Goal: Book appointment/travel/reservation

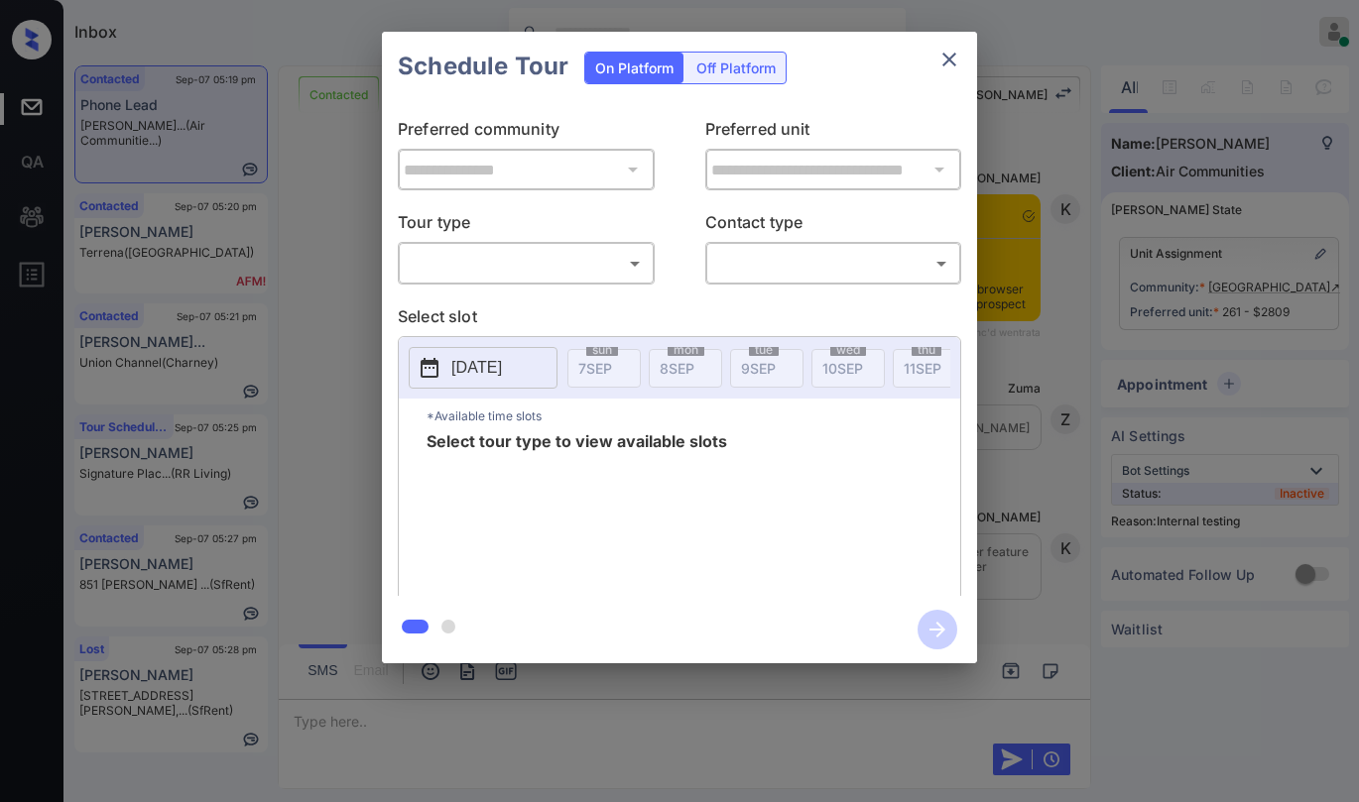
scroll to position [4156, 0]
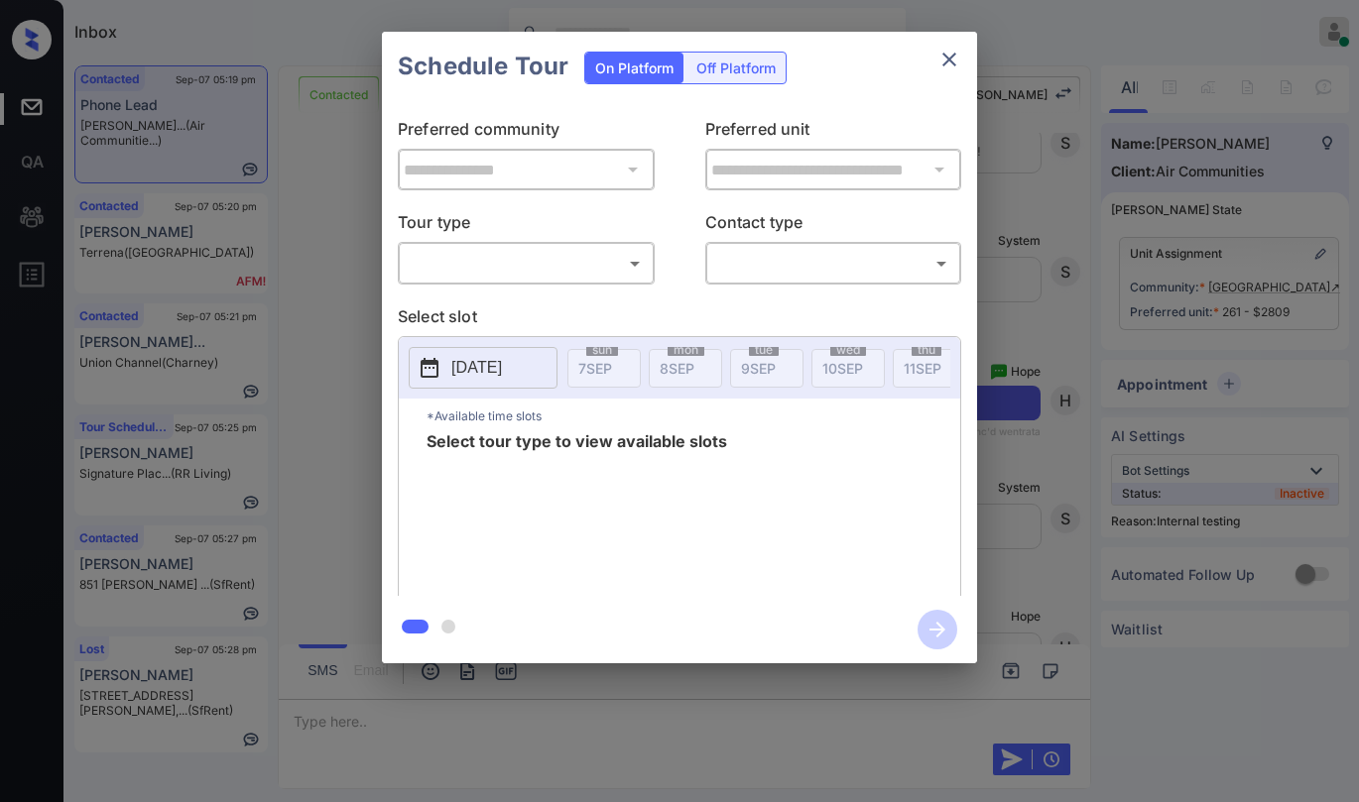
drag, startPoint x: 582, startPoint y: 305, endPoint x: 560, endPoint y: 289, distance: 27.6
click at [580, 305] on p "Select slot" at bounding box center [679, 320] width 563 height 32
click at [549, 273] on body "Inbox Paolo Gabriel Online Set yourself offline Set yourself on break Profile S…" at bounding box center [679, 401] width 1359 height 802
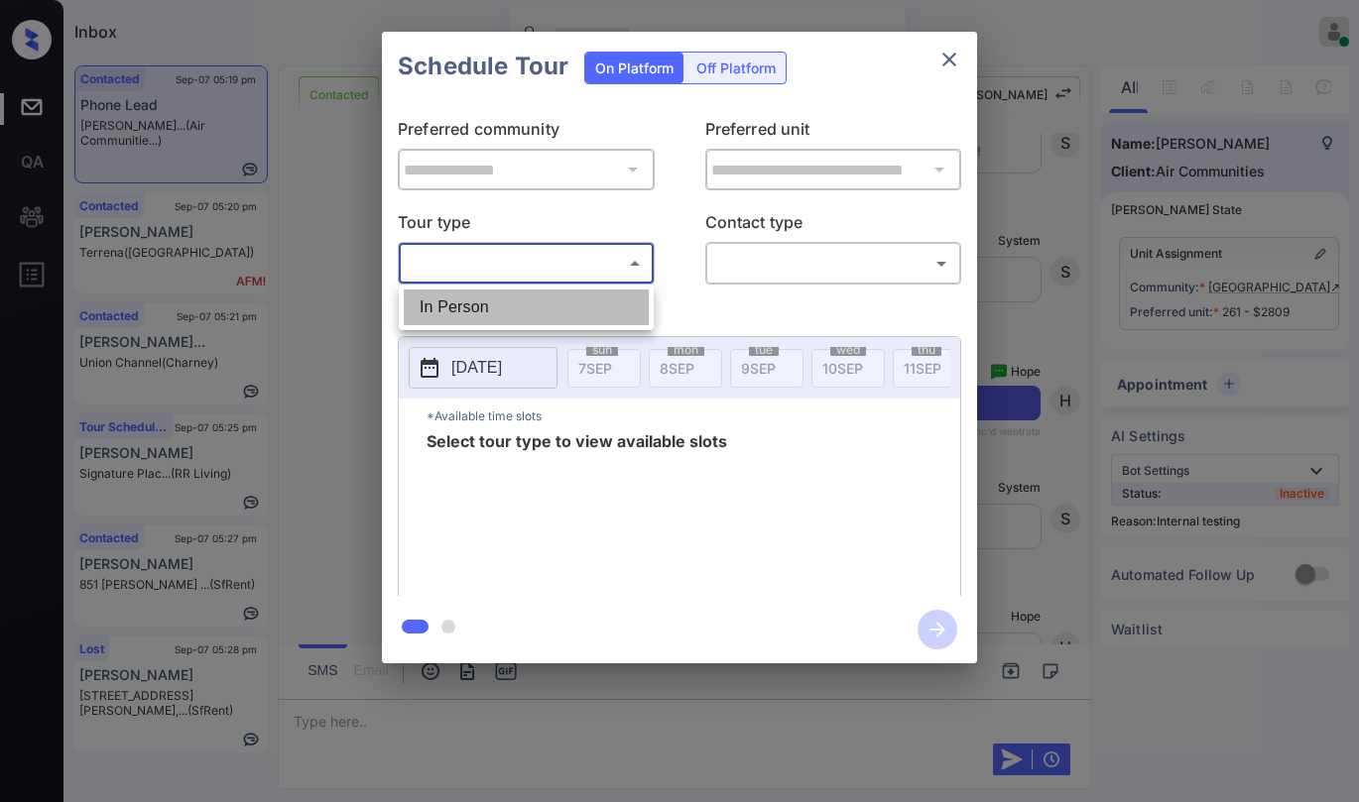
click at [526, 306] on li "In Person" at bounding box center [526, 308] width 245 height 36
type input "********"
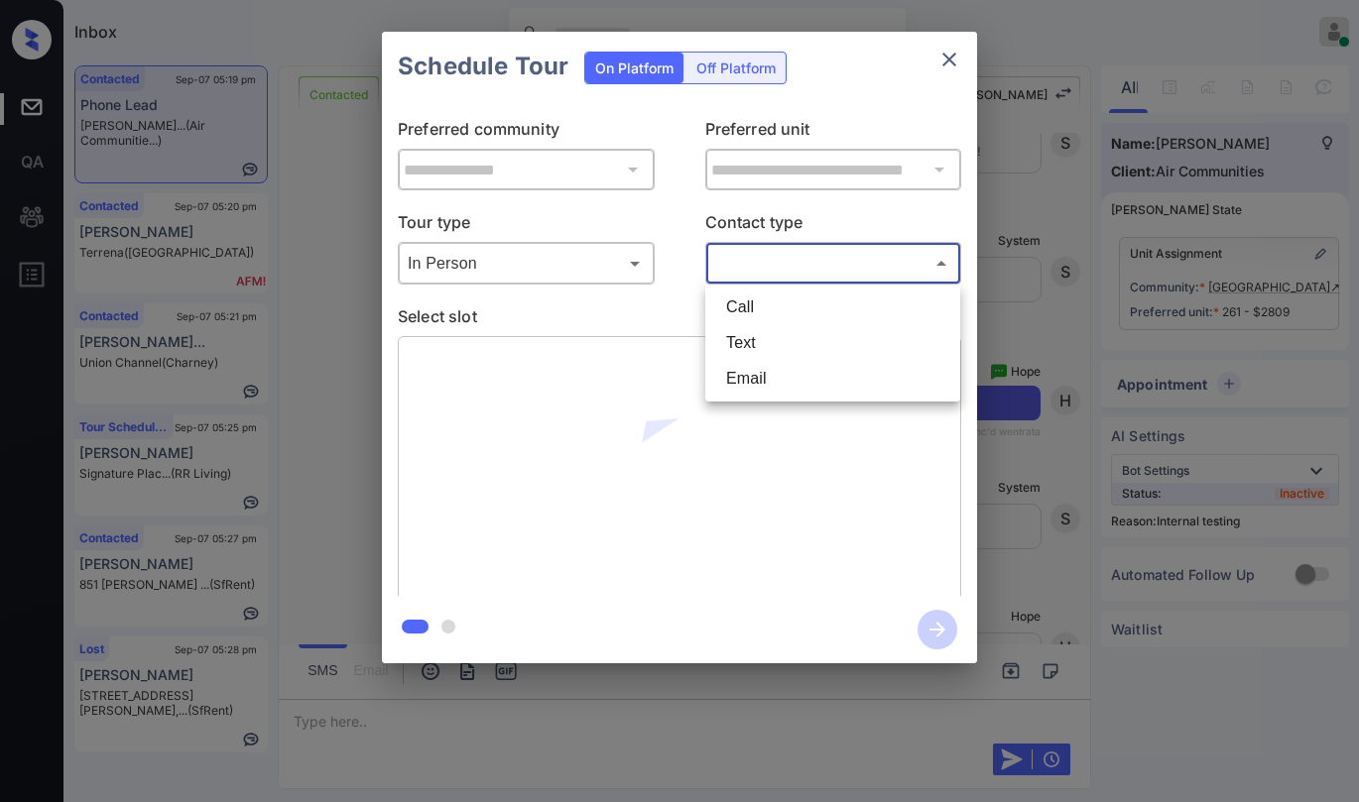
click at [768, 264] on body "Inbox Paolo Gabriel Online Set yourself offline Set yourself on break Profile S…" at bounding box center [679, 401] width 1359 height 802
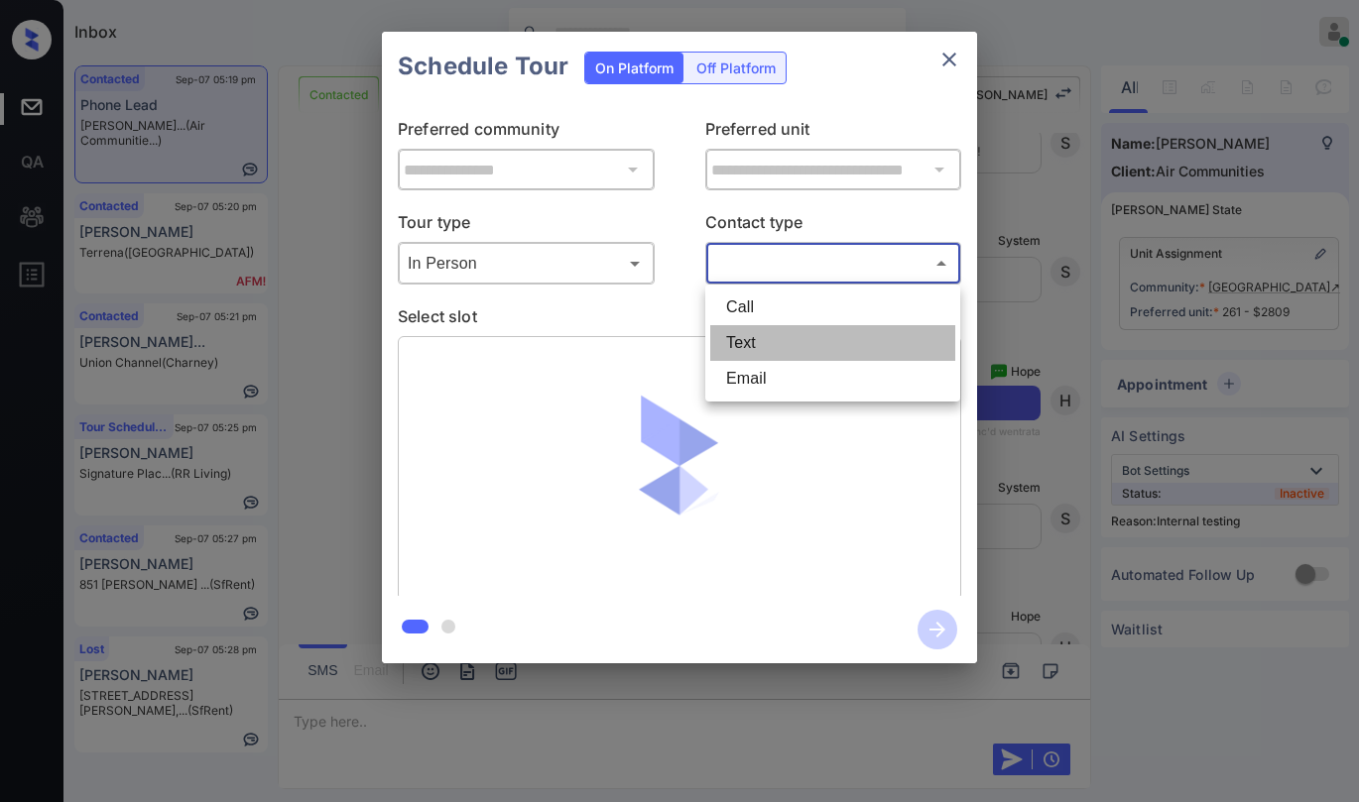
click at [754, 334] on li "Text" at bounding box center [832, 343] width 245 height 36
type input "****"
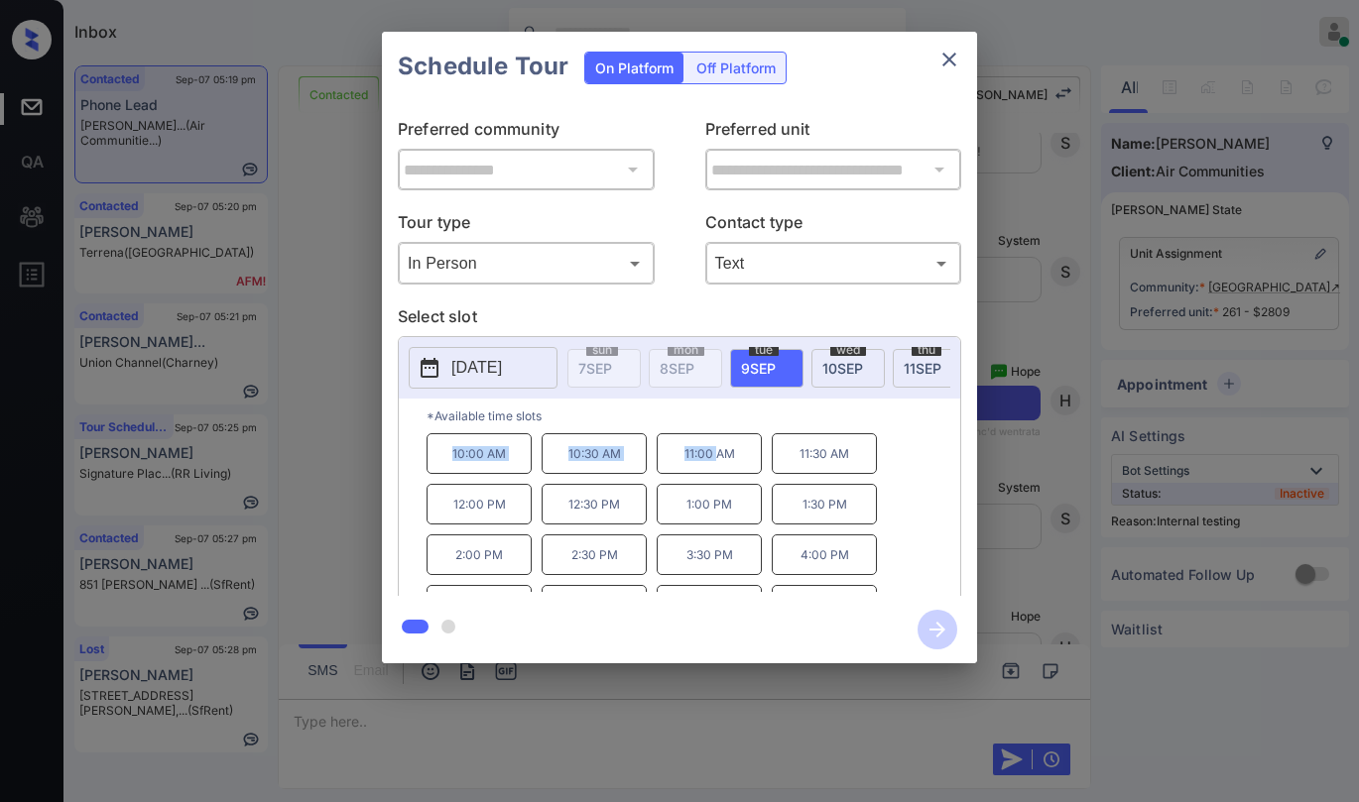
drag, startPoint x: 454, startPoint y: 463, endPoint x: 716, endPoint y: 459, distance: 261.9
click at [716, 459] on div "10:00 AM 10:30 AM 11:00 AM 11:30 AM 12:00 PM 12:30 PM 1:00 PM 1:30 PM 2:00 PM 2…" at bounding box center [693, 512] width 534 height 159
copy div "10:00 AM 10:30 AM 11:00"
click at [779, 426] on p "*Available time slots" at bounding box center [693, 416] width 534 height 35
drag, startPoint x: 450, startPoint y: 473, endPoint x: 733, endPoint y: 460, distance: 283.0
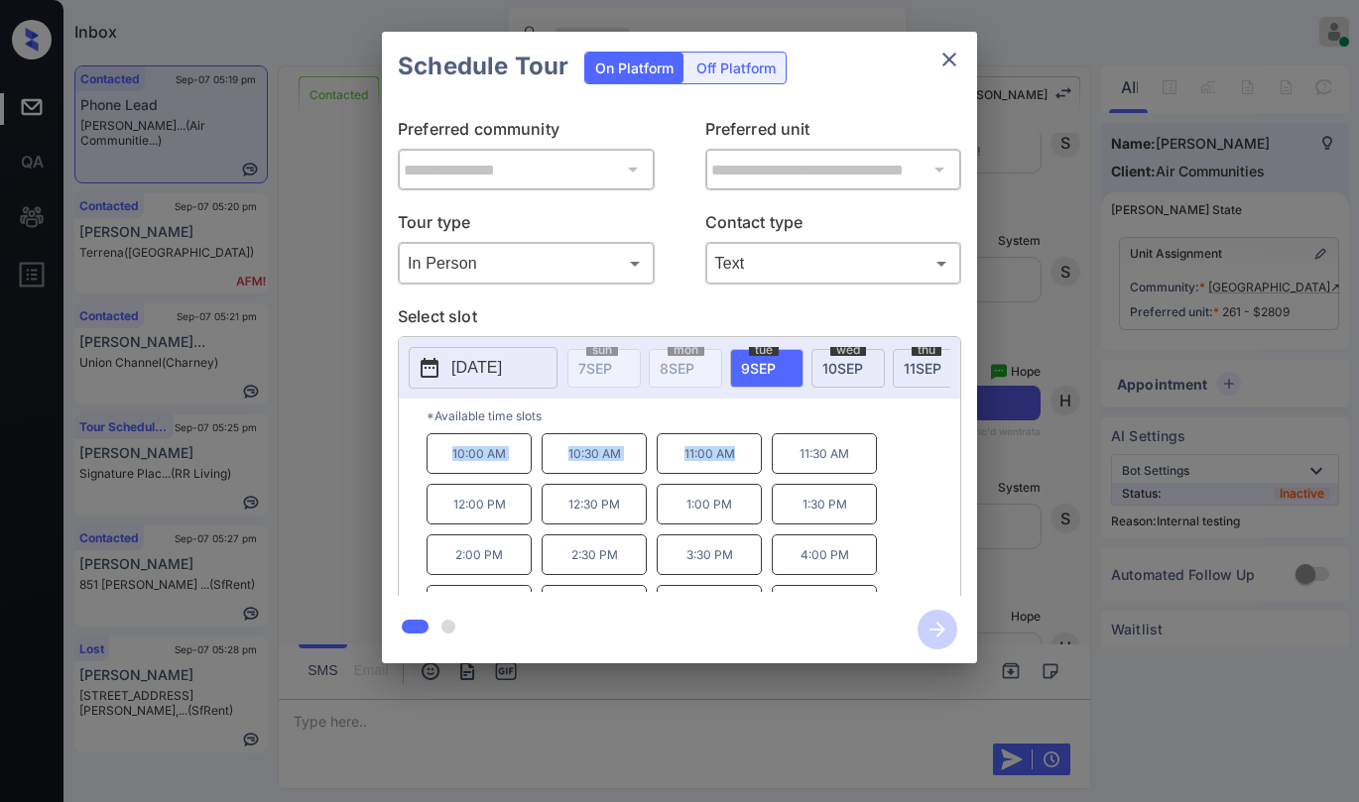
click at [733, 460] on div "10:00 AM 10:30 AM 11:00 AM 11:30 AM 12:00 PM 12:30 PM 1:00 PM 1:30 PM 2:00 PM 2…" at bounding box center [693, 512] width 534 height 159
copy div "10:00 AM 10:30 AM 11:00 AM"
click at [943, 67] on icon "close" at bounding box center [949, 60] width 24 height 24
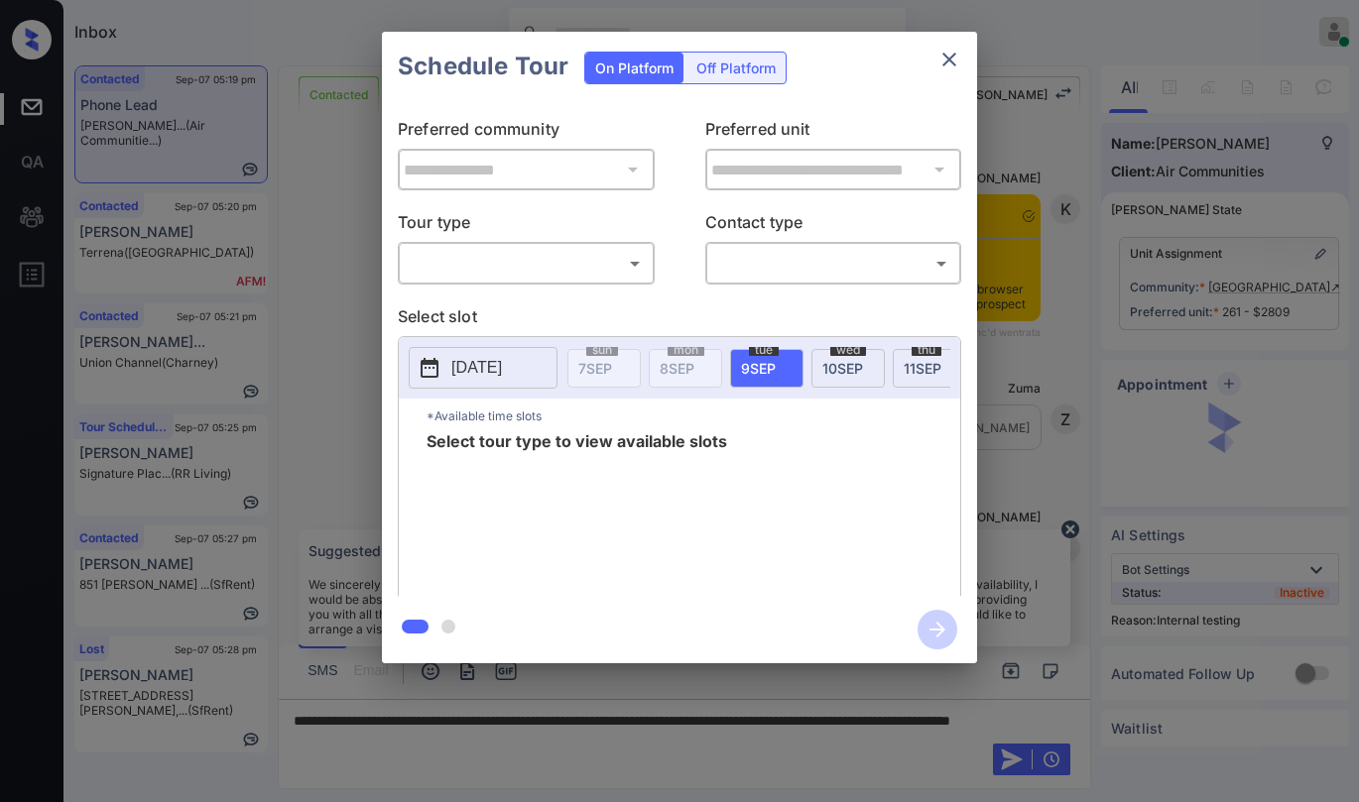
click at [579, 252] on body "Inbox Paolo Gabriel Online Set yourself offline Set yourself on break Profile S…" at bounding box center [679, 401] width 1359 height 802
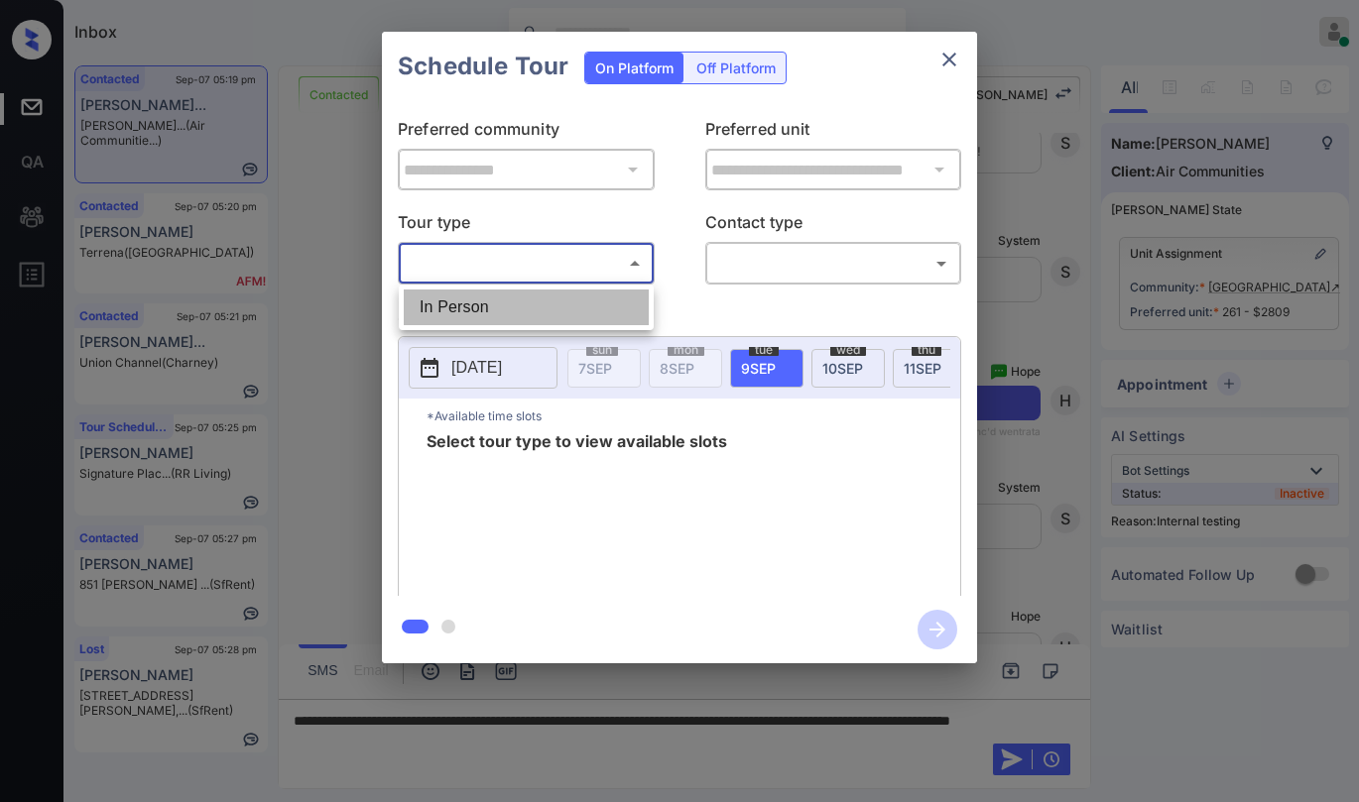
click at [523, 300] on li "In Person" at bounding box center [526, 308] width 245 height 36
type input "********"
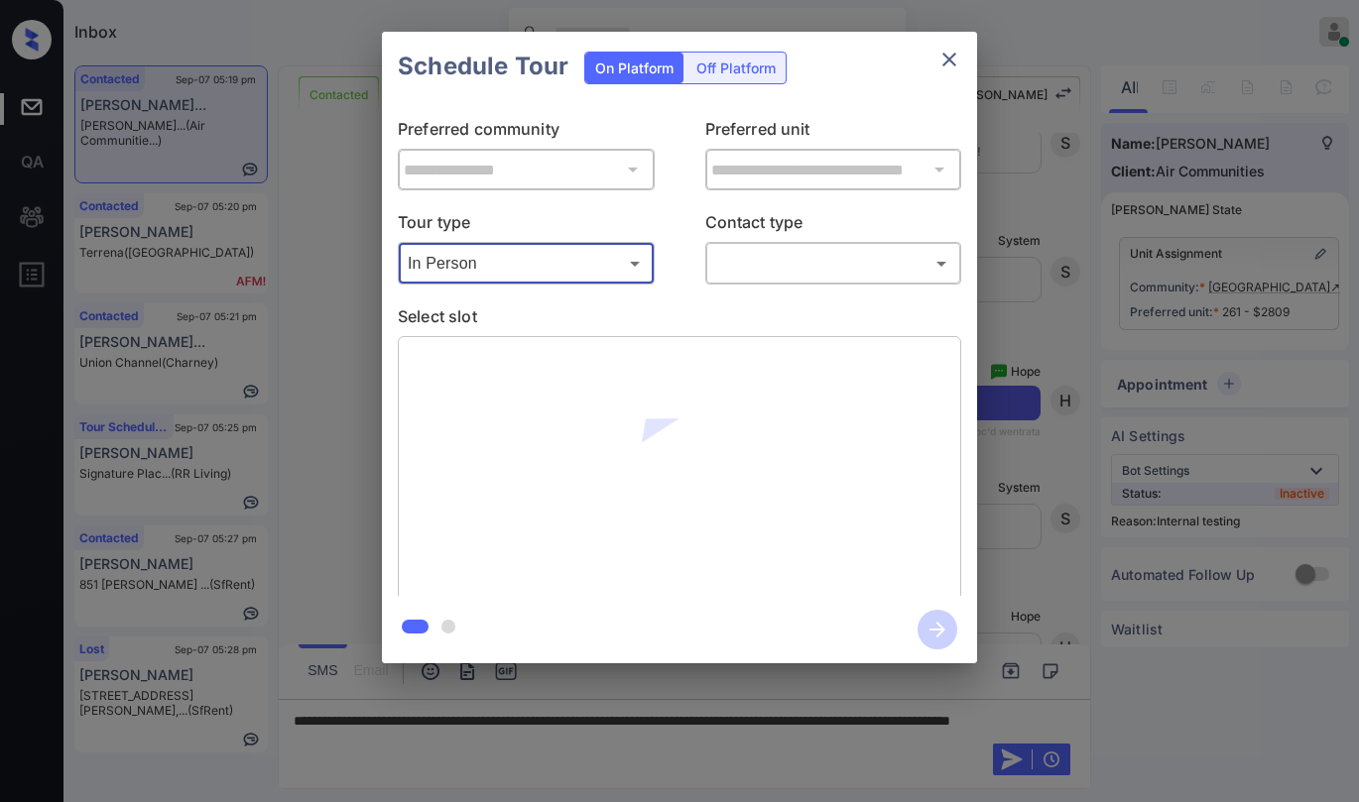
click at [707, 290] on div "**********" at bounding box center [679, 348] width 595 height 495
click at [745, 266] on body "Inbox Paolo Gabriel Online Set yourself offline Set yourself on break Profile S…" at bounding box center [679, 401] width 1359 height 802
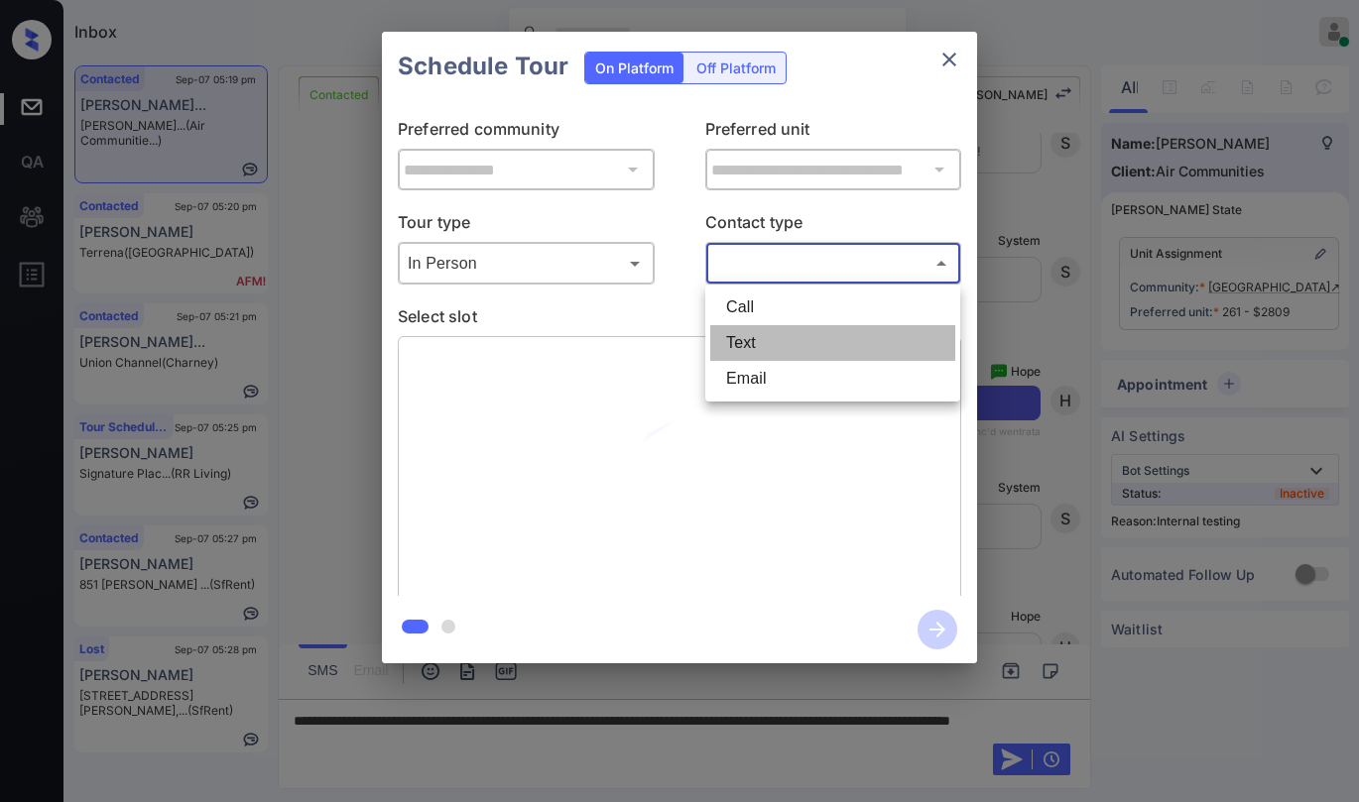
click at [763, 329] on li "Text" at bounding box center [832, 343] width 245 height 36
type input "****"
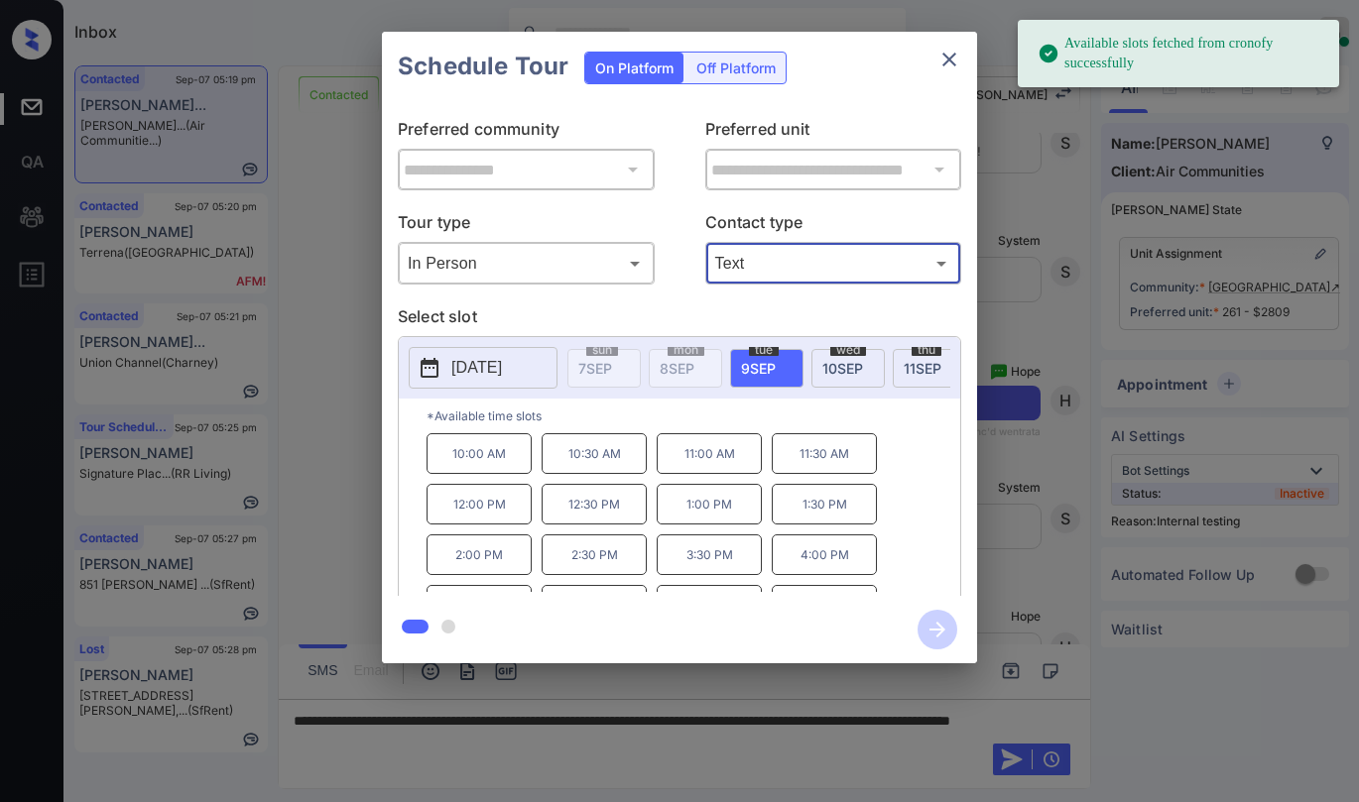
click at [314, 490] on div "**********" at bounding box center [679, 347] width 1359 height 695
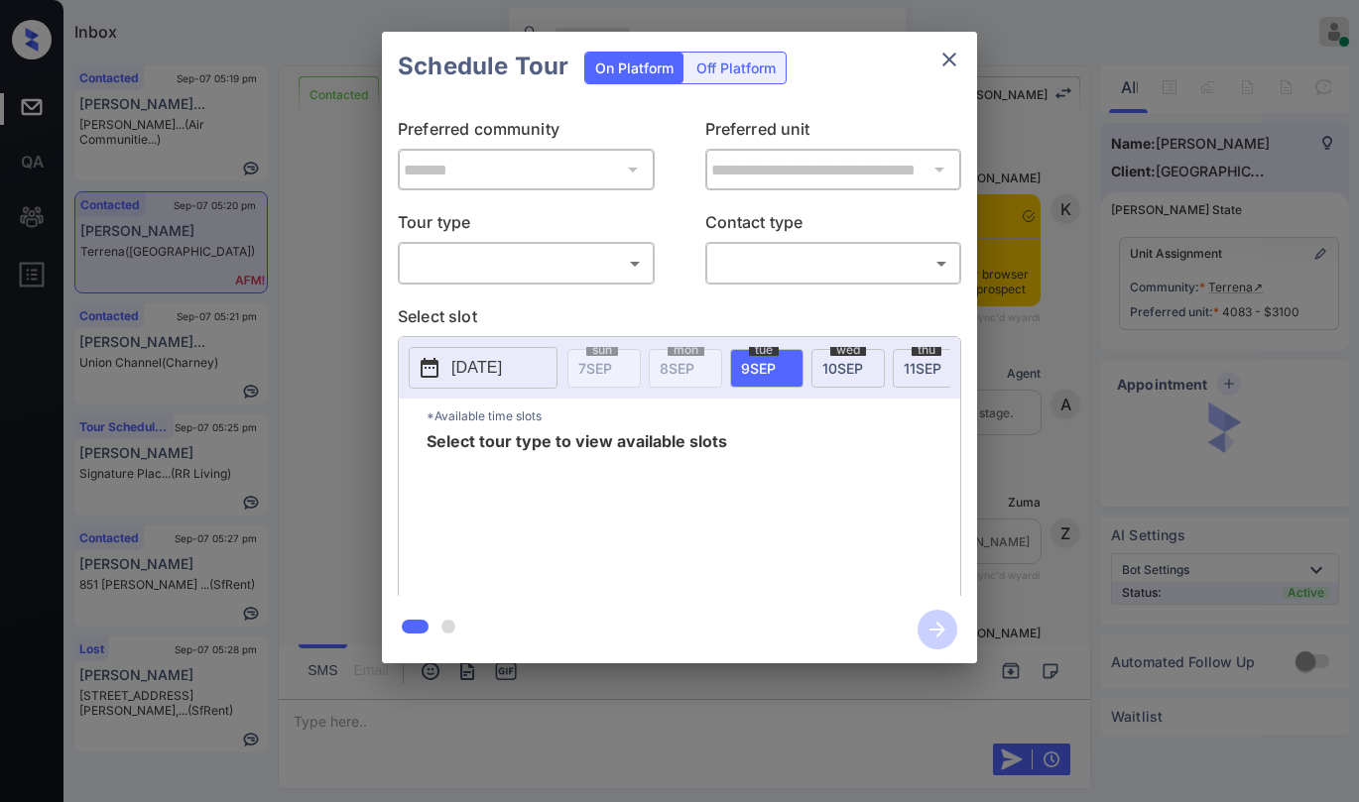
scroll to position [4368, 0]
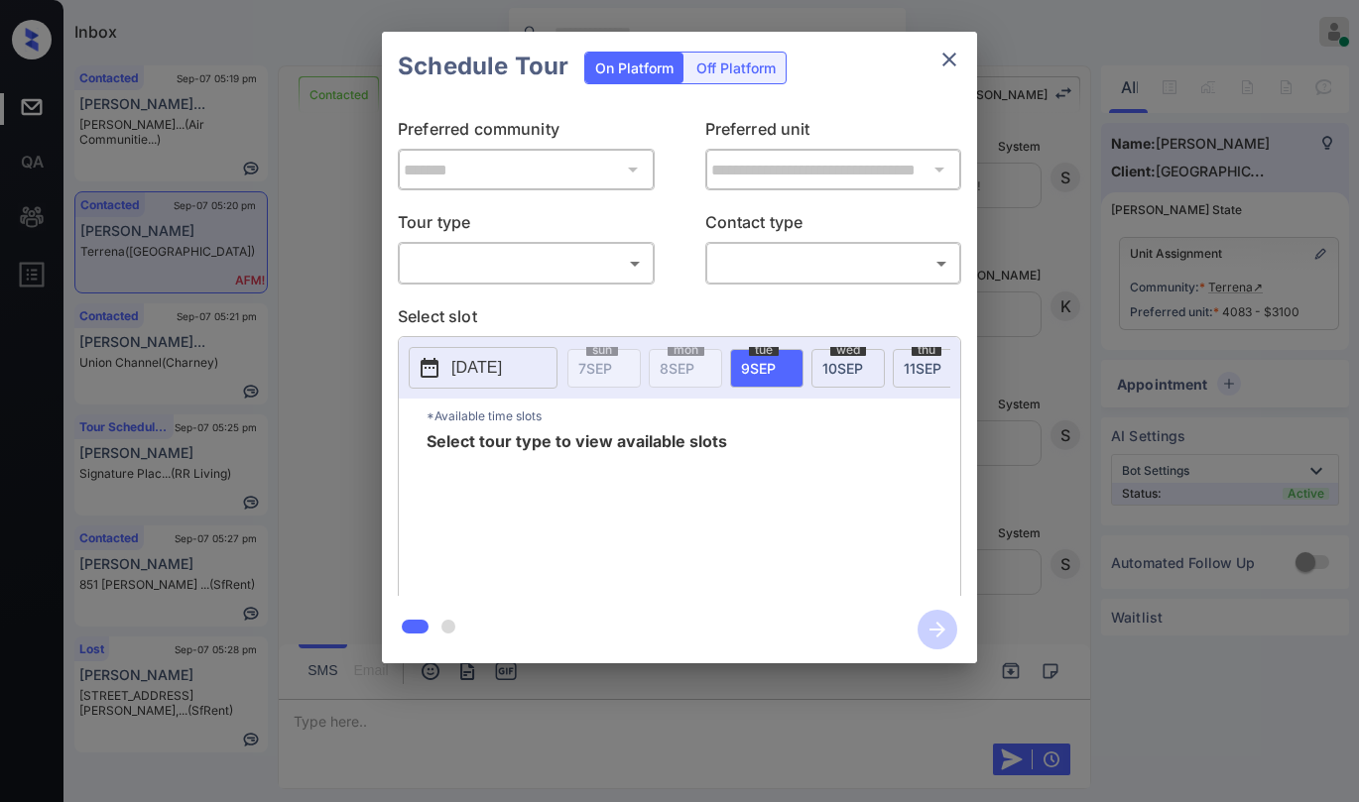
click at [578, 264] on body "Inbox Paolo Gabriel Online Set yourself offline Set yourself on break Profile S…" at bounding box center [679, 401] width 1359 height 802
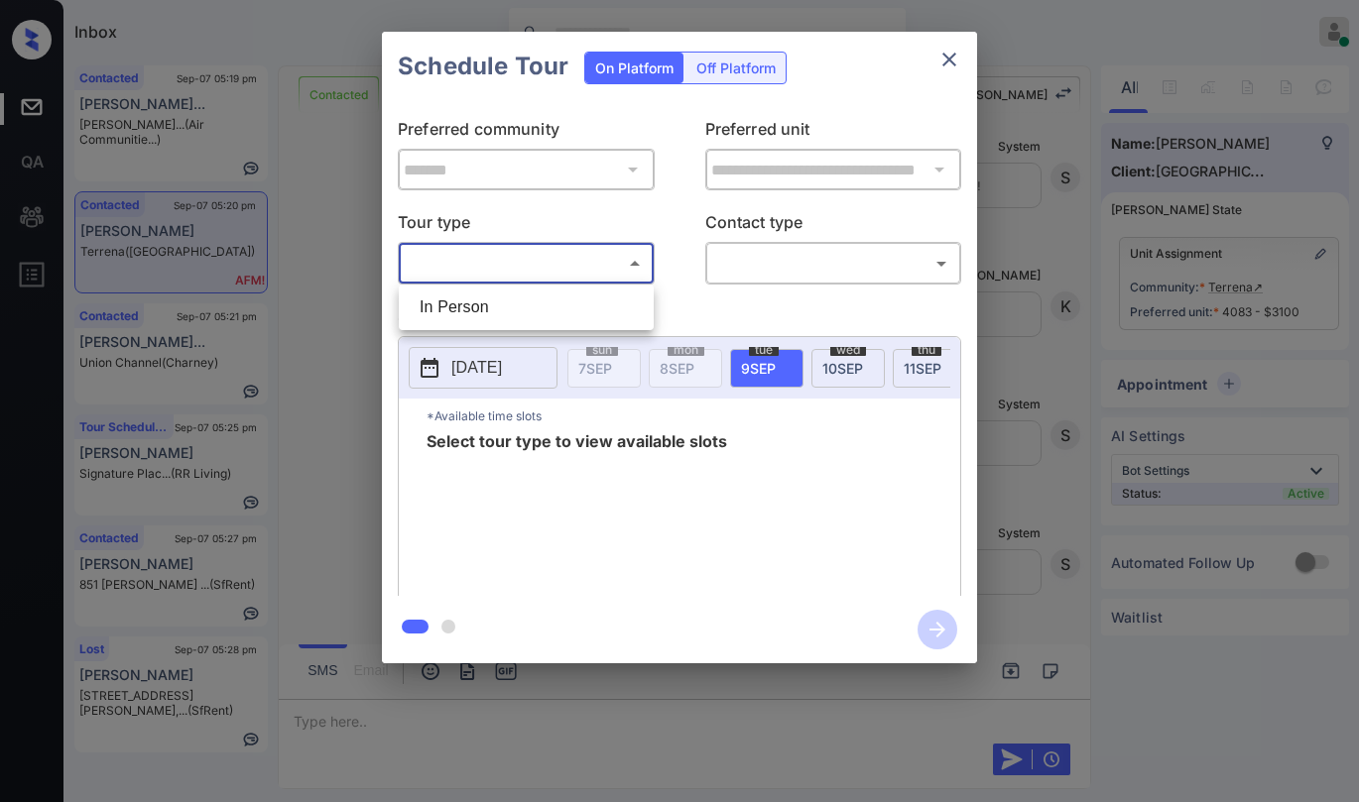
drag, startPoint x: 518, startPoint y: 302, endPoint x: 532, endPoint y: 291, distance: 17.7
click at [517, 302] on li "In Person" at bounding box center [526, 308] width 245 height 36
type input "********"
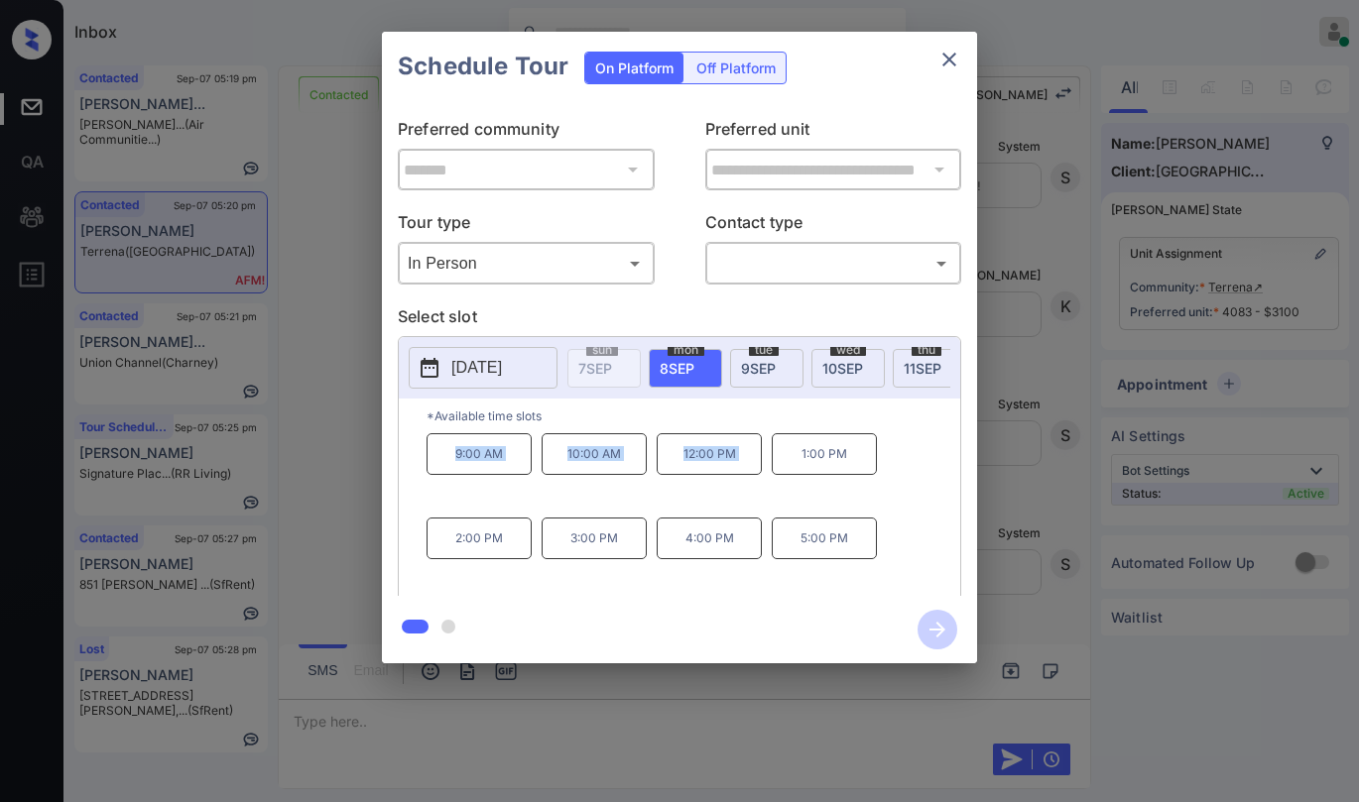
drag, startPoint x: 453, startPoint y: 461, endPoint x: 774, endPoint y: 445, distance: 320.8
click at [774, 445] on div "9:00 AM 10:00 AM 12:00 PM 1:00 PM 2:00 PM 3:00 PM 4:00 PM 5:00 PM" at bounding box center [693, 512] width 534 height 159
copy div "9:00 AM 10:00 AM 12:00 PM"
click at [964, 62] on button "close" at bounding box center [949, 60] width 40 height 40
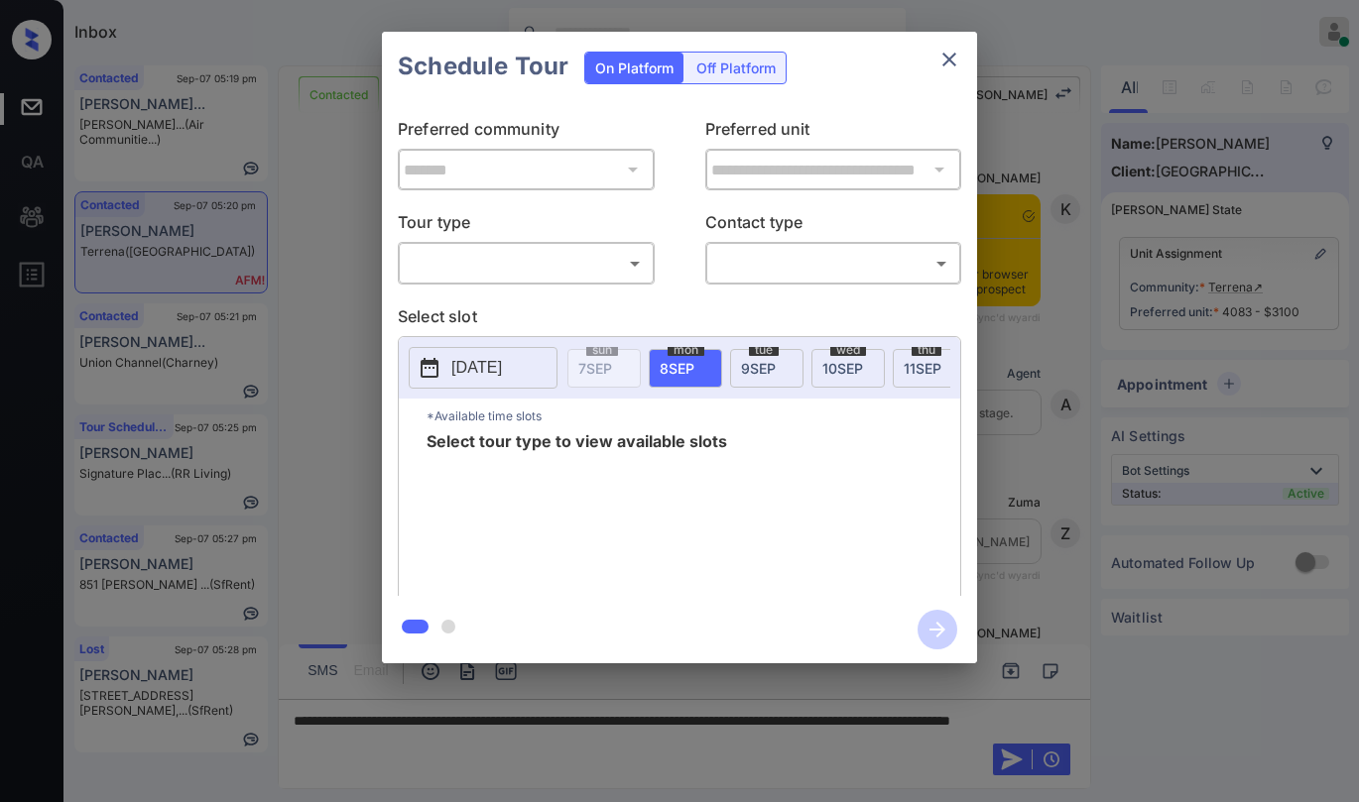
scroll to position [4368, 0]
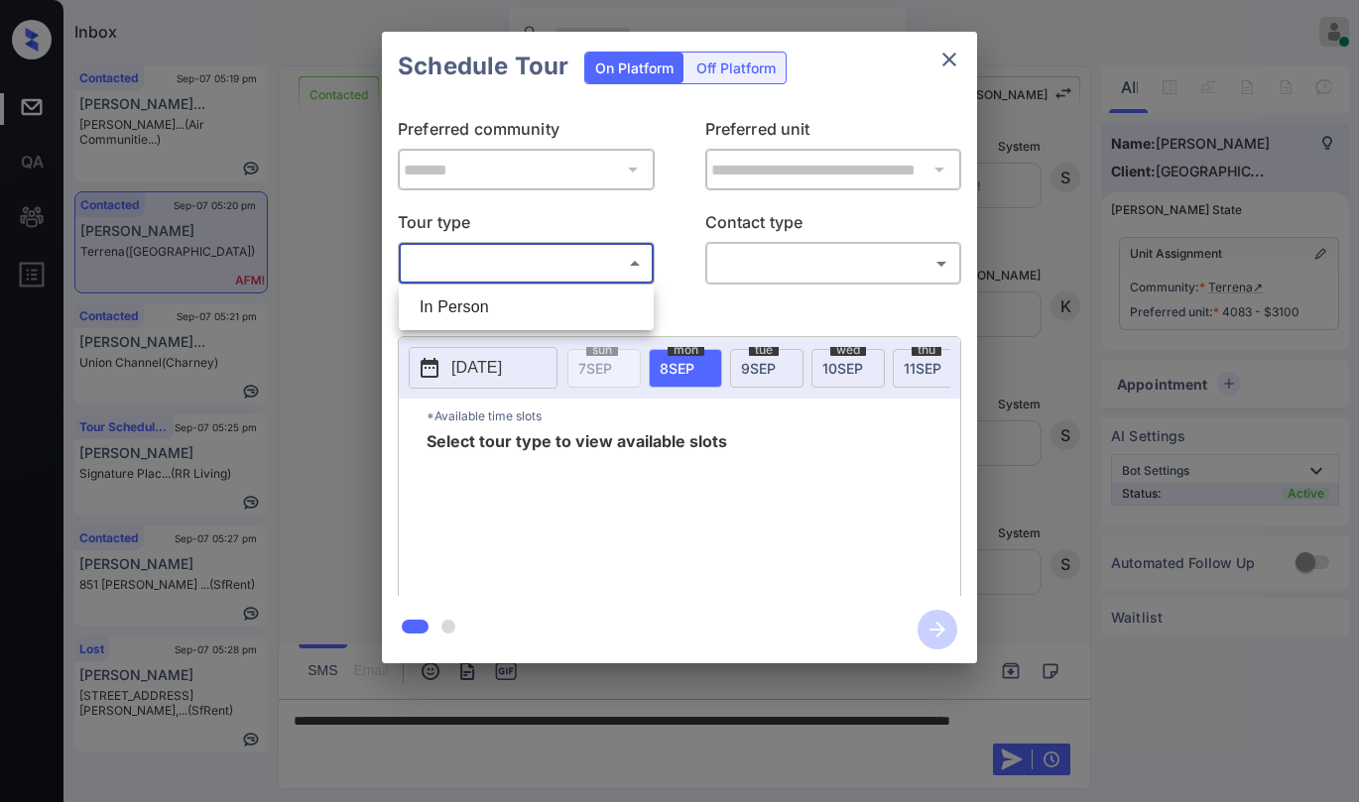
click at [517, 276] on body "Inbox Paolo Gabriel Online Set yourself offline Set yourself on break Profile S…" at bounding box center [679, 401] width 1359 height 802
drag, startPoint x: 478, startPoint y: 314, endPoint x: 575, endPoint y: 302, distance: 98.1
click at [480, 314] on li "In Person" at bounding box center [526, 308] width 245 height 36
type input "********"
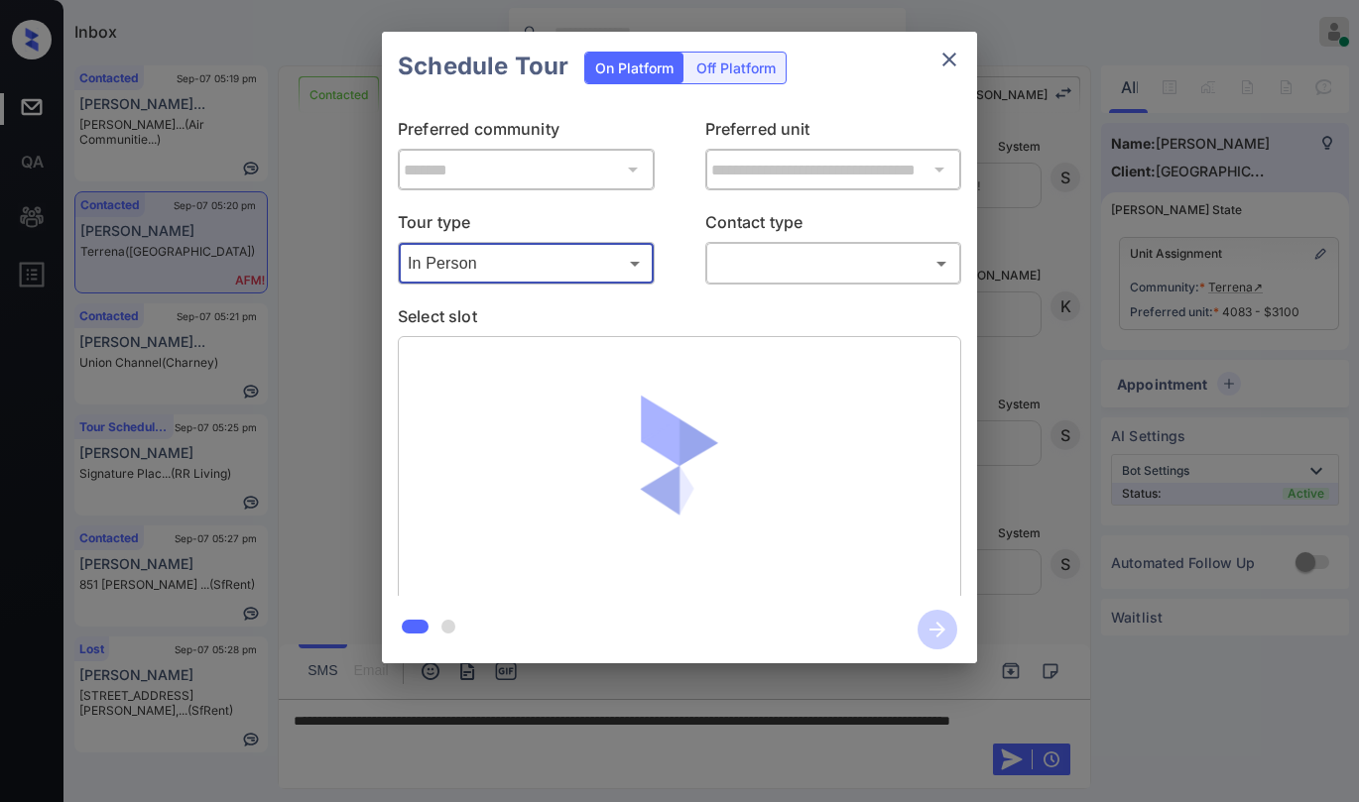
click at [780, 261] on body "Inbox [PERSON_NAME] Online Set yourself offline Set yourself on break Profile S…" at bounding box center [679, 401] width 1359 height 802
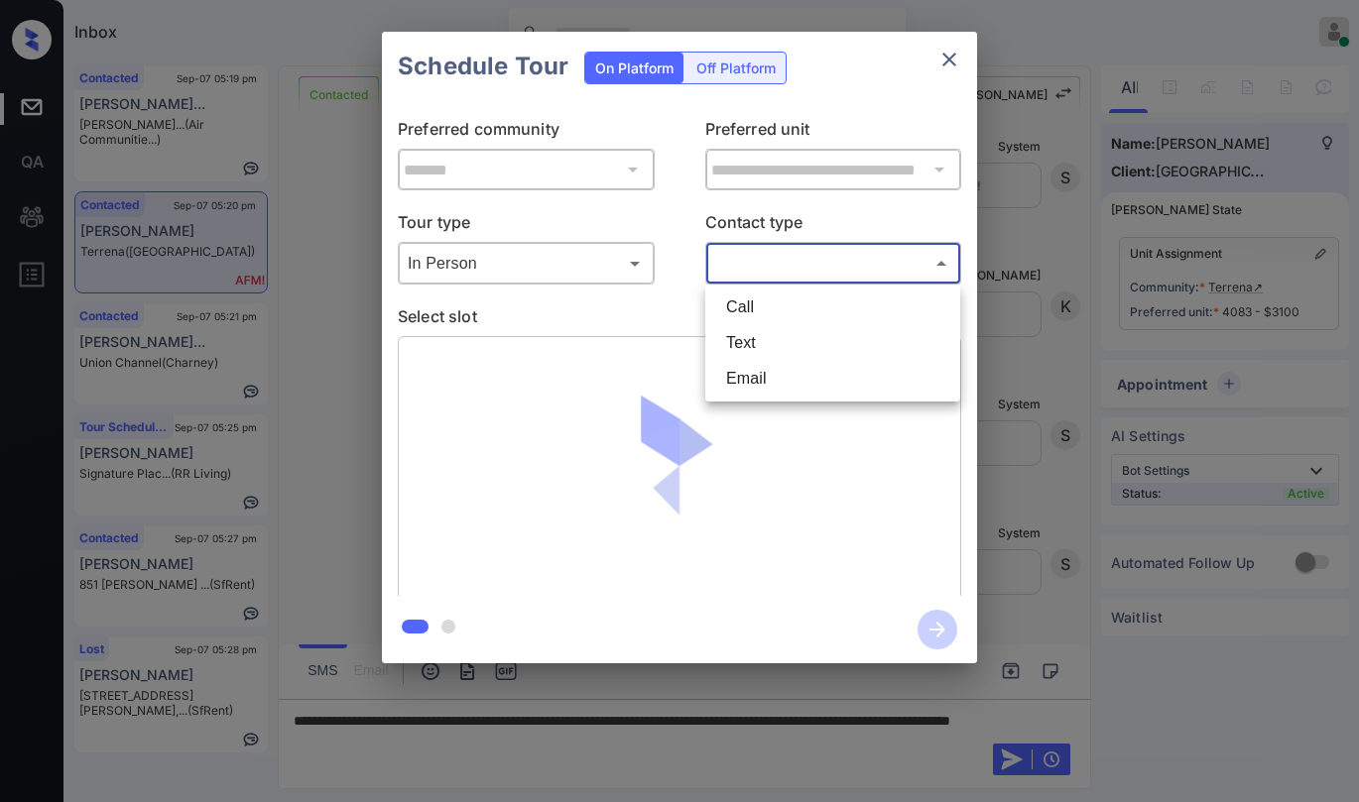
click at [766, 339] on li "Text" at bounding box center [832, 343] width 245 height 36
type input "****"
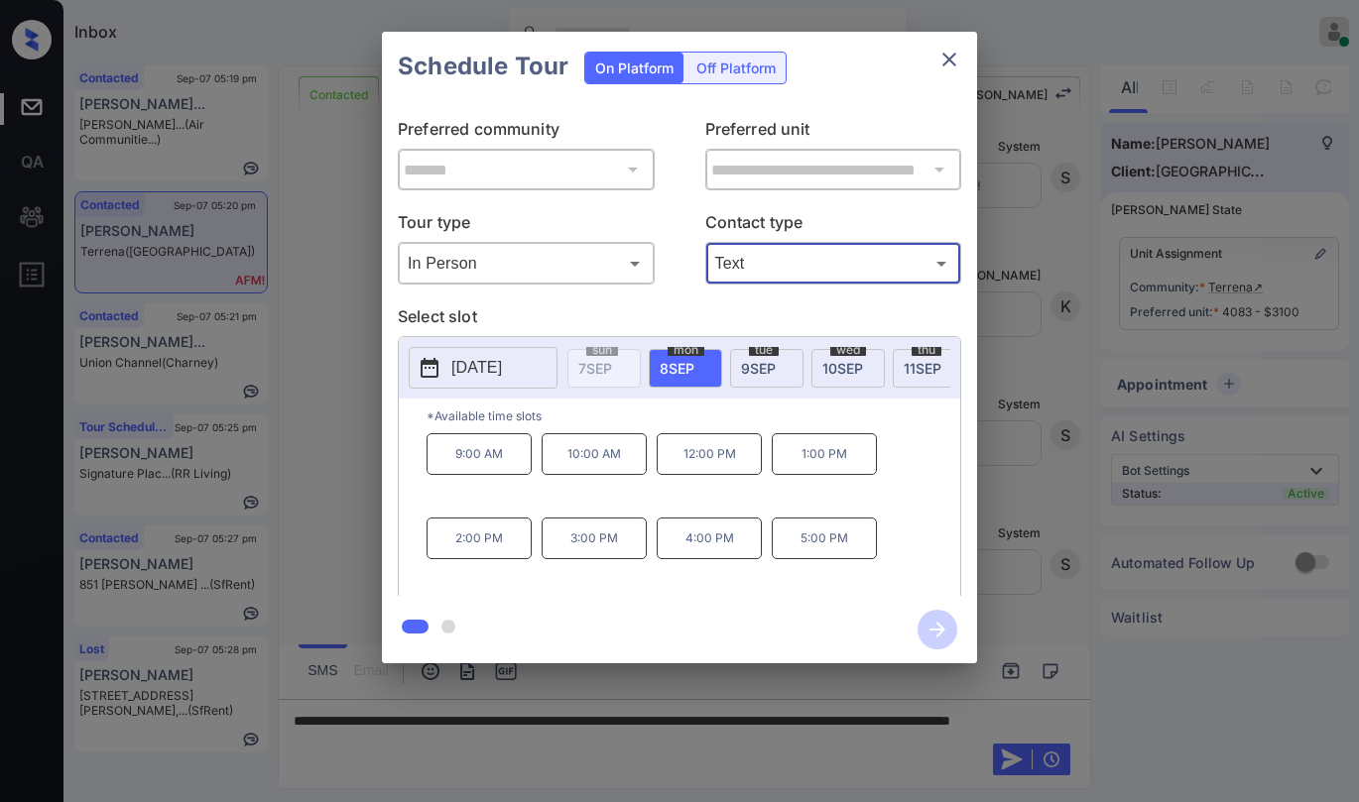
click at [952, 58] on icon "close" at bounding box center [949, 60] width 14 height 14
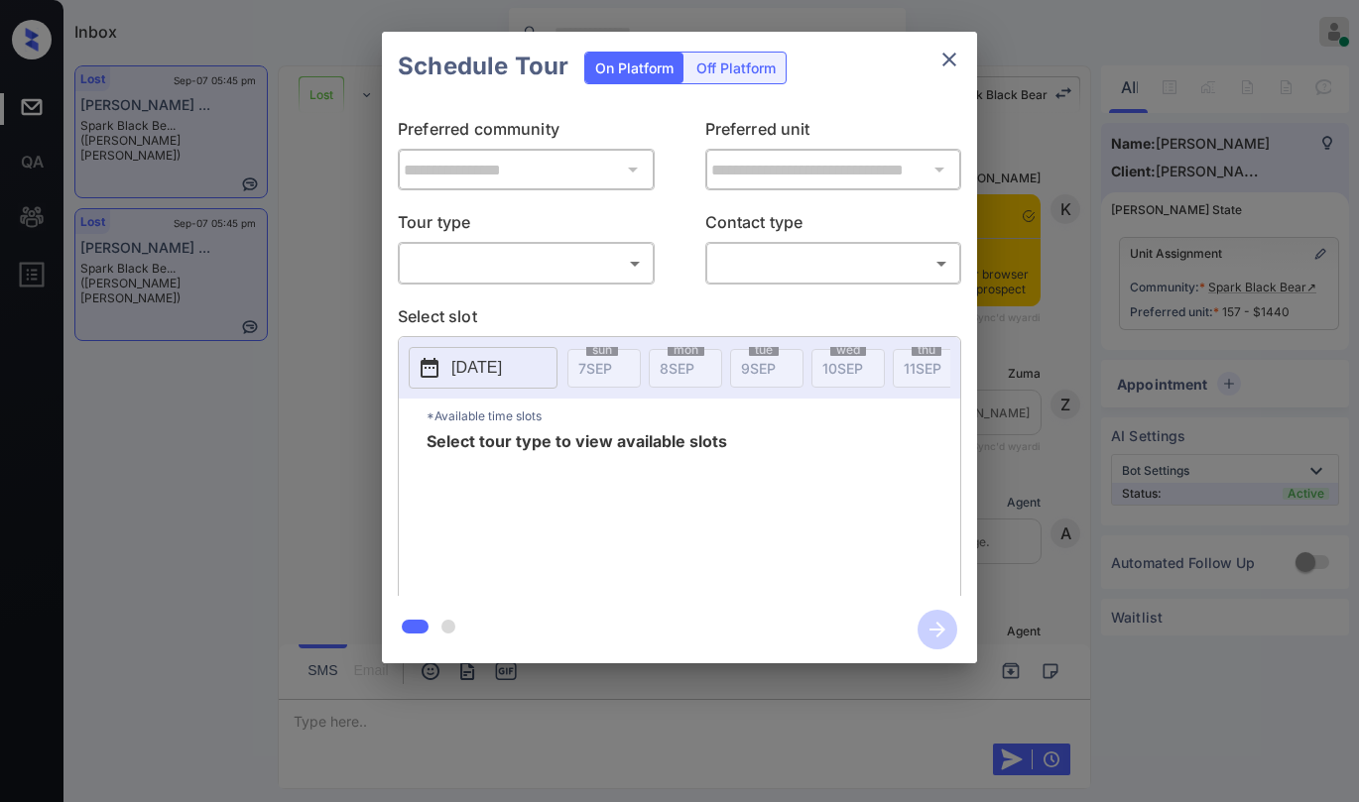
scroll to position [5606, 0]
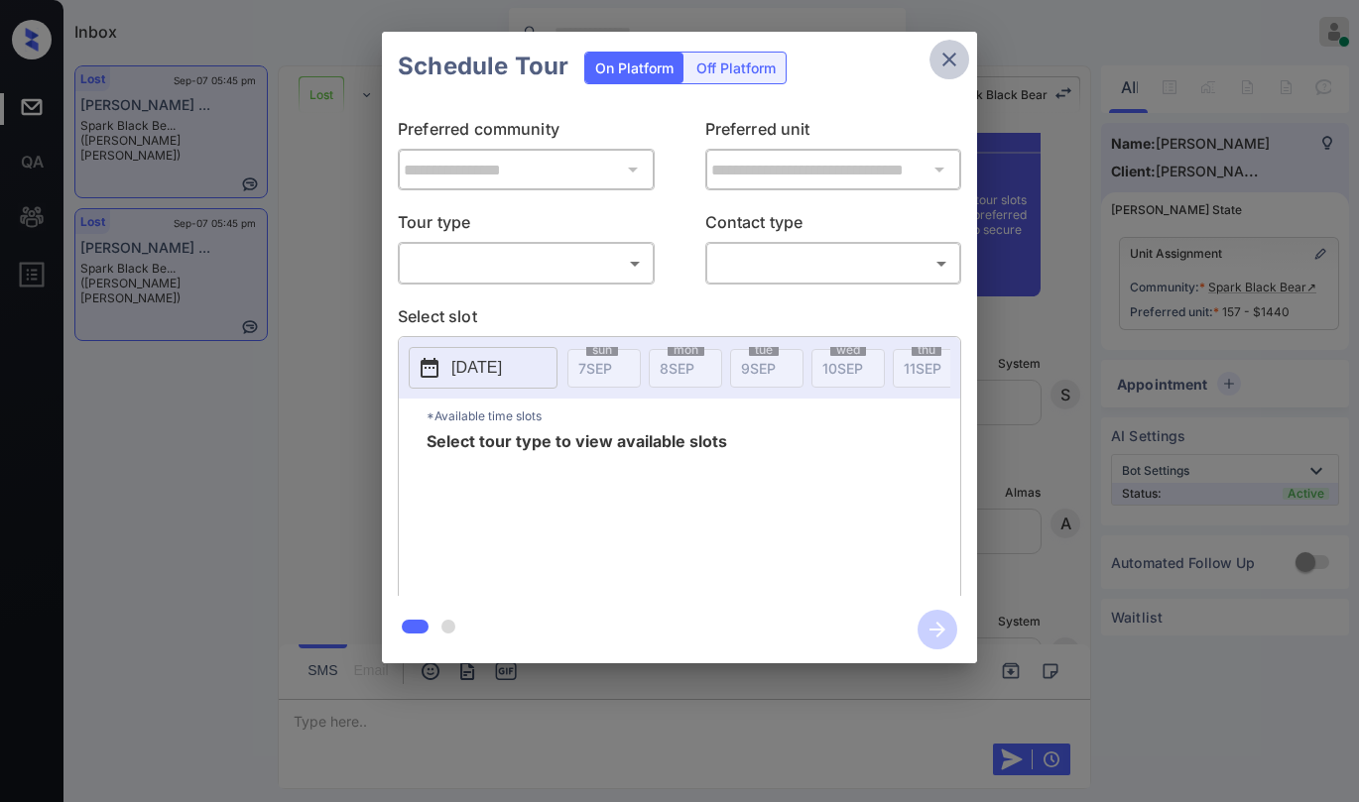
click at [963, 64] on button "close" at bounding box center [949, 60] width 40 height 40
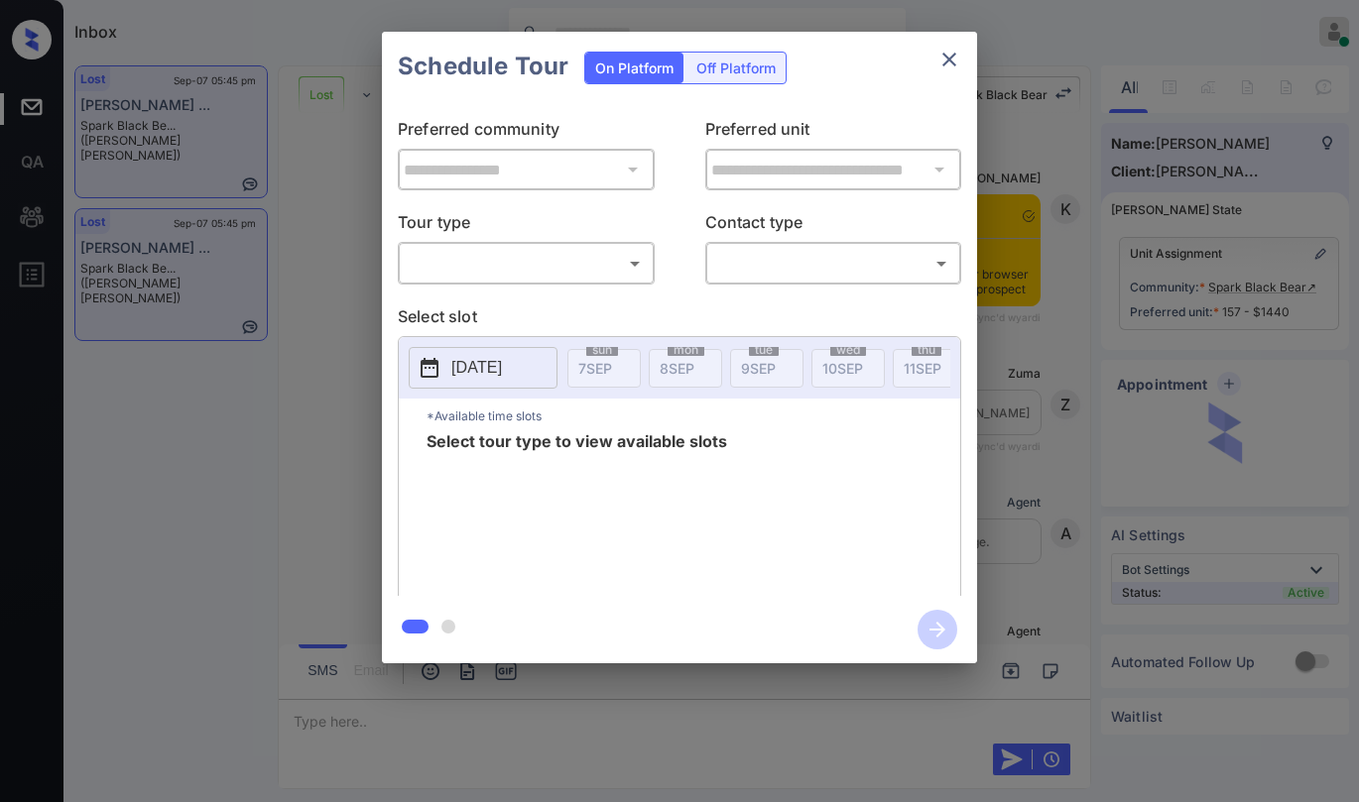
scroll to position [5606, 0]
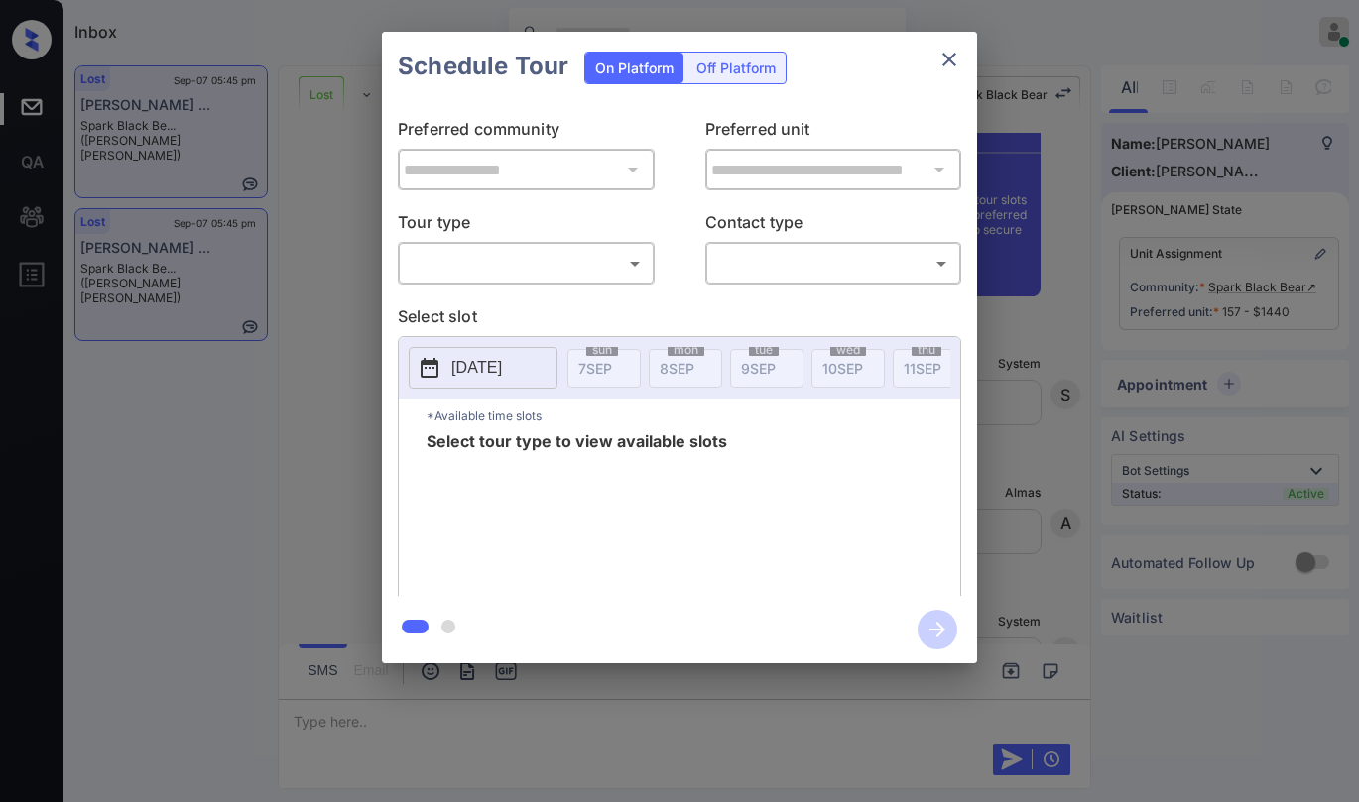
click at [502, 269] on body "Inbox Paolo Gabriel Online Set yourself offline Set yourself on break Profile S…" at bounding box center [679, 401] width 1359 height 802
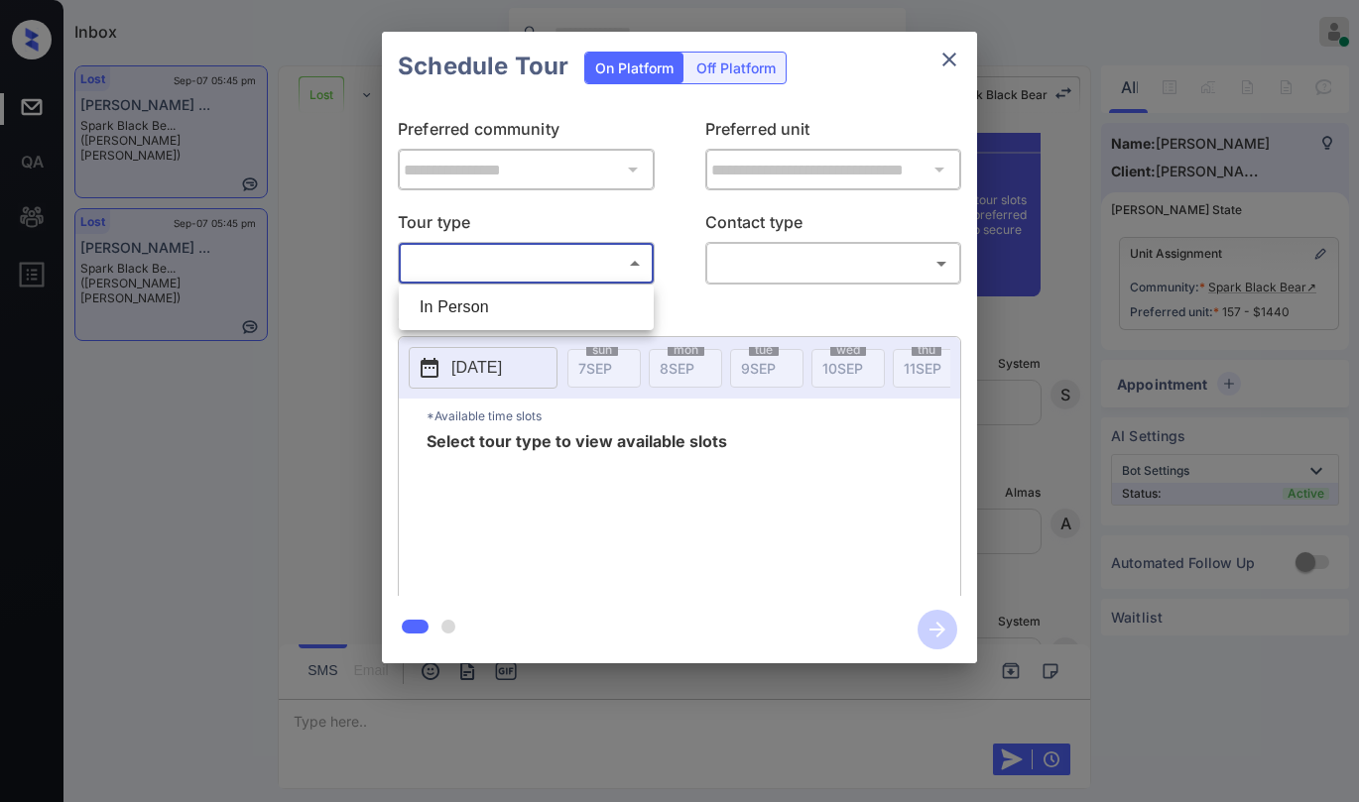
drag, startPoint x: 491, startPoint y: 300, endPoint x: 746, endPoint y: 274, distance: 256.2
click at [497, 302] on li "In Person" at bounding box center [526, 308] width 245 height 36
type input "********"
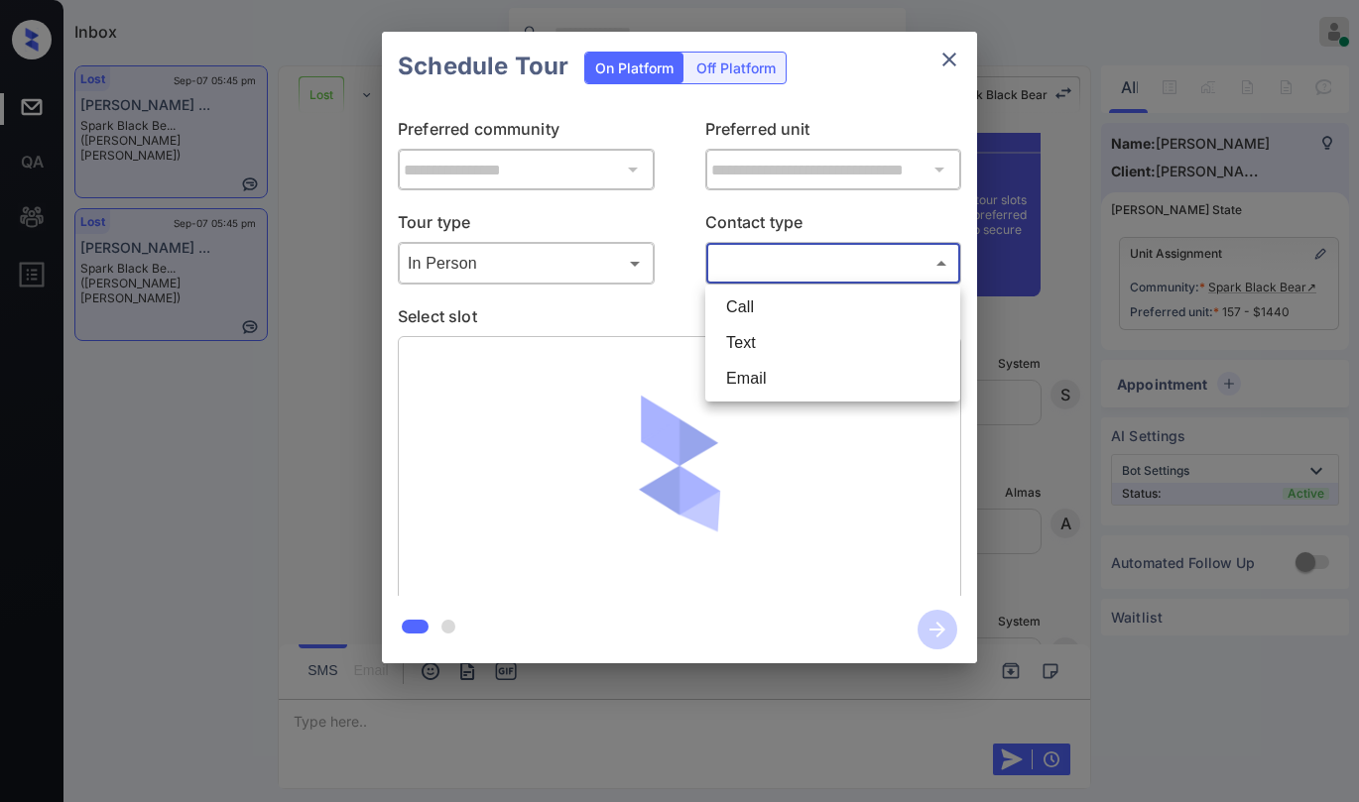
click at [799, 264] on body "Inbox Paolo Gabriel Online Set yourself offline Set yourself on break Profile S…" at bounding box center [679, 401] width 1359 height 802
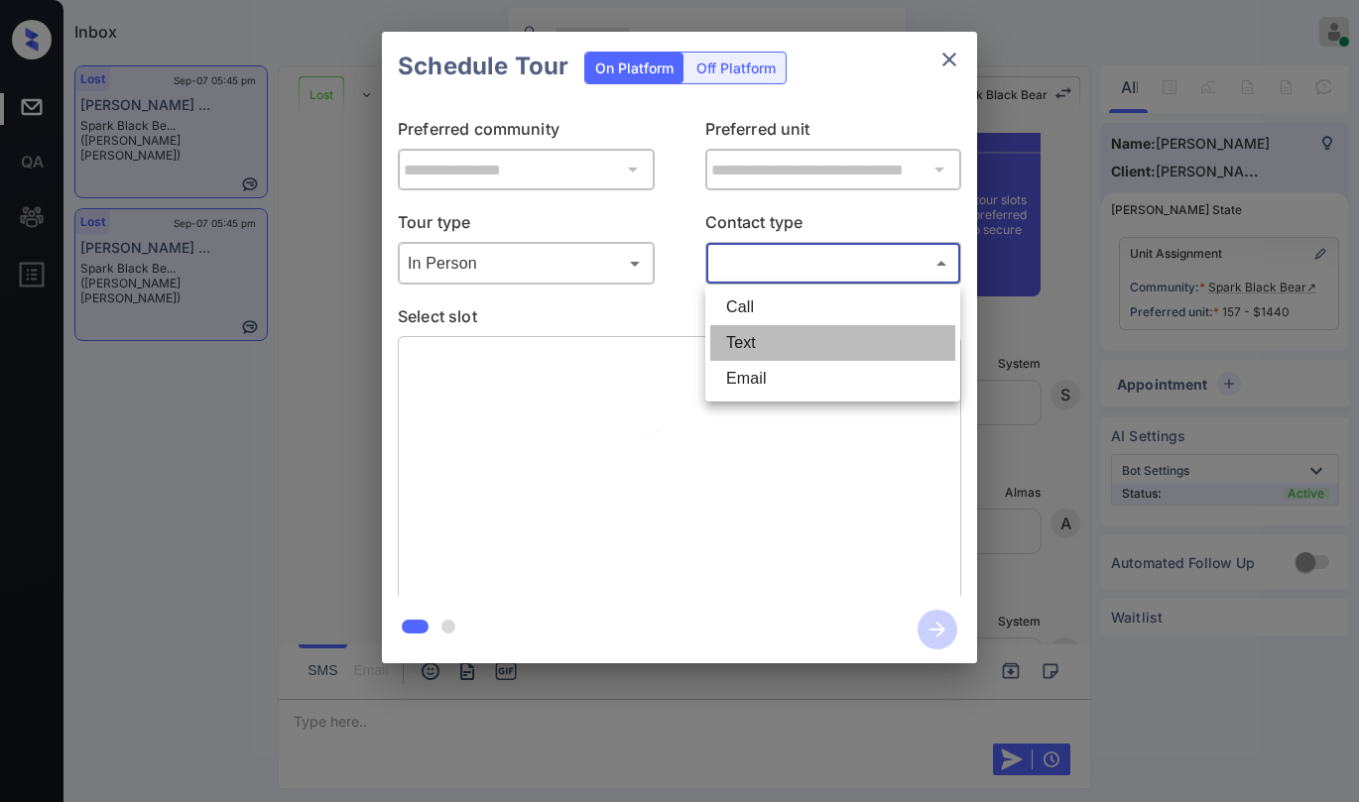
click at [786, 347] on li "Text" at bounding box center [832, 343] width 245 height 36
type input "****"
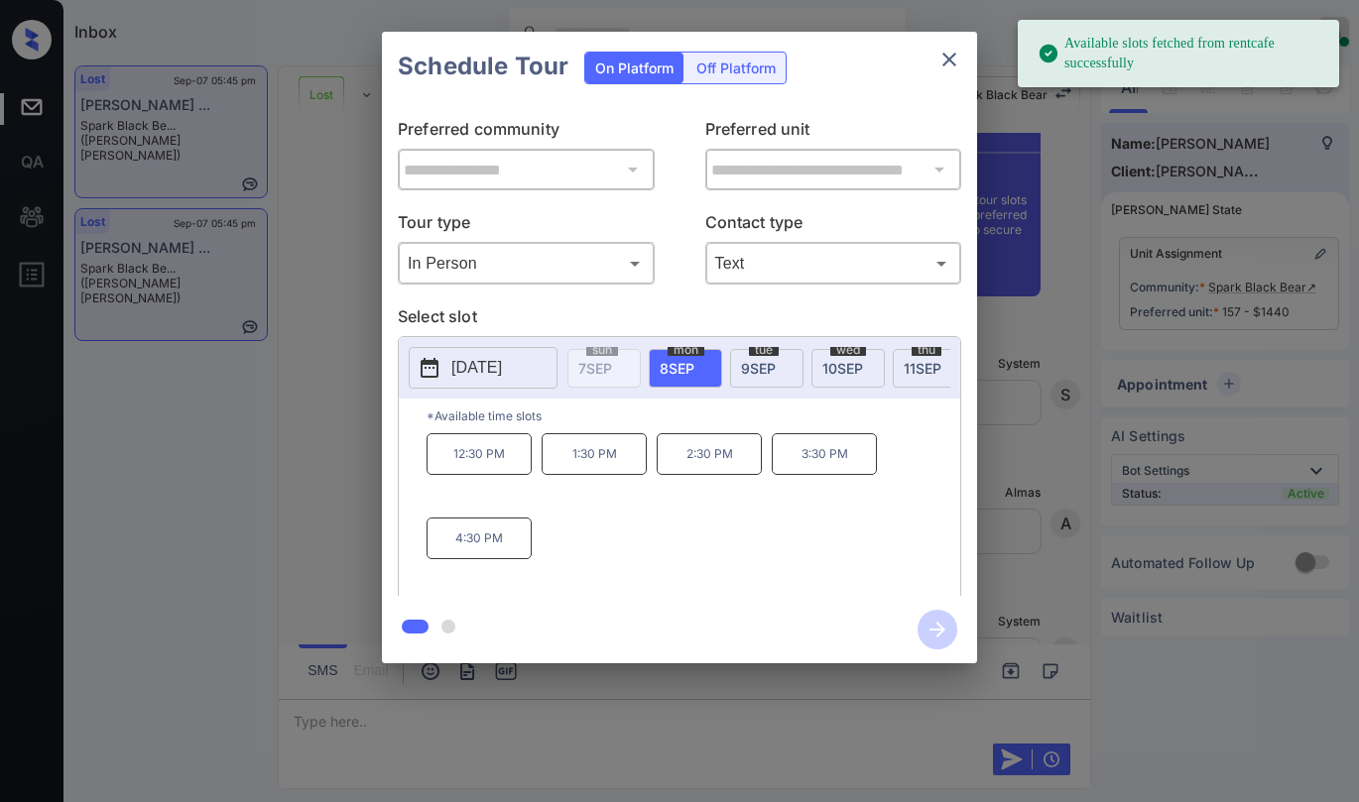
scroll to position [0, 116]
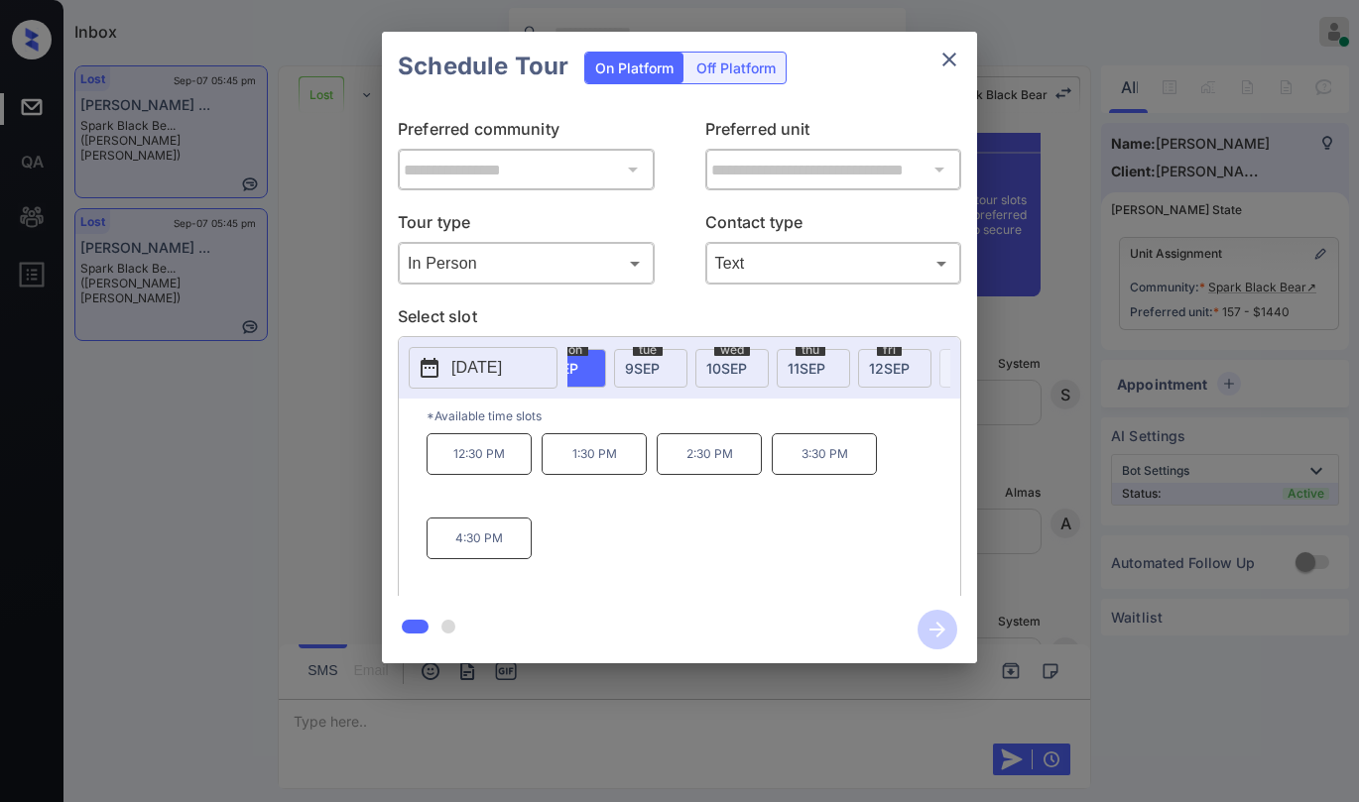
click at [821, 365] on span "11 SEP" at bounding box center [807, 368] width 38 height 17
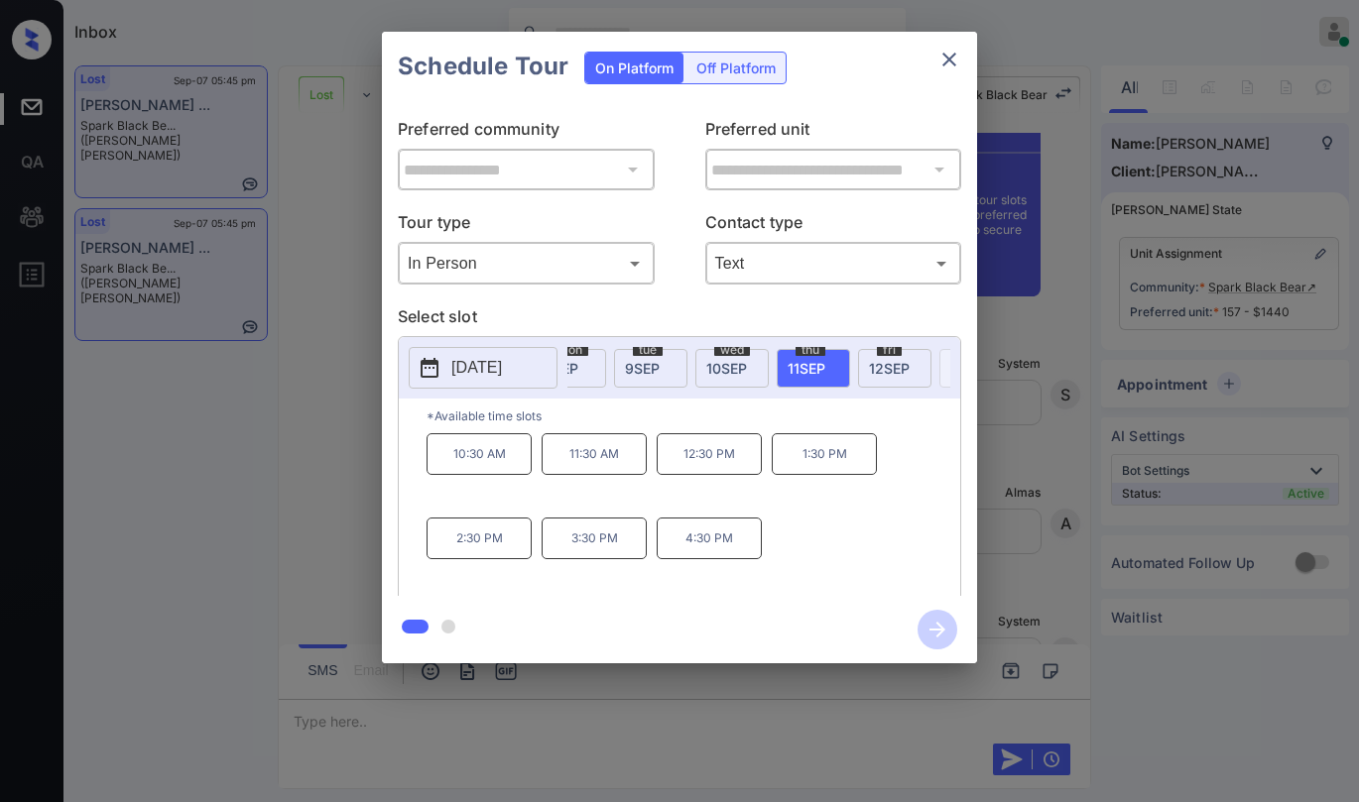
click at [952, 63] on icon "close" at bounding box center [949, 60] width 14 height 14
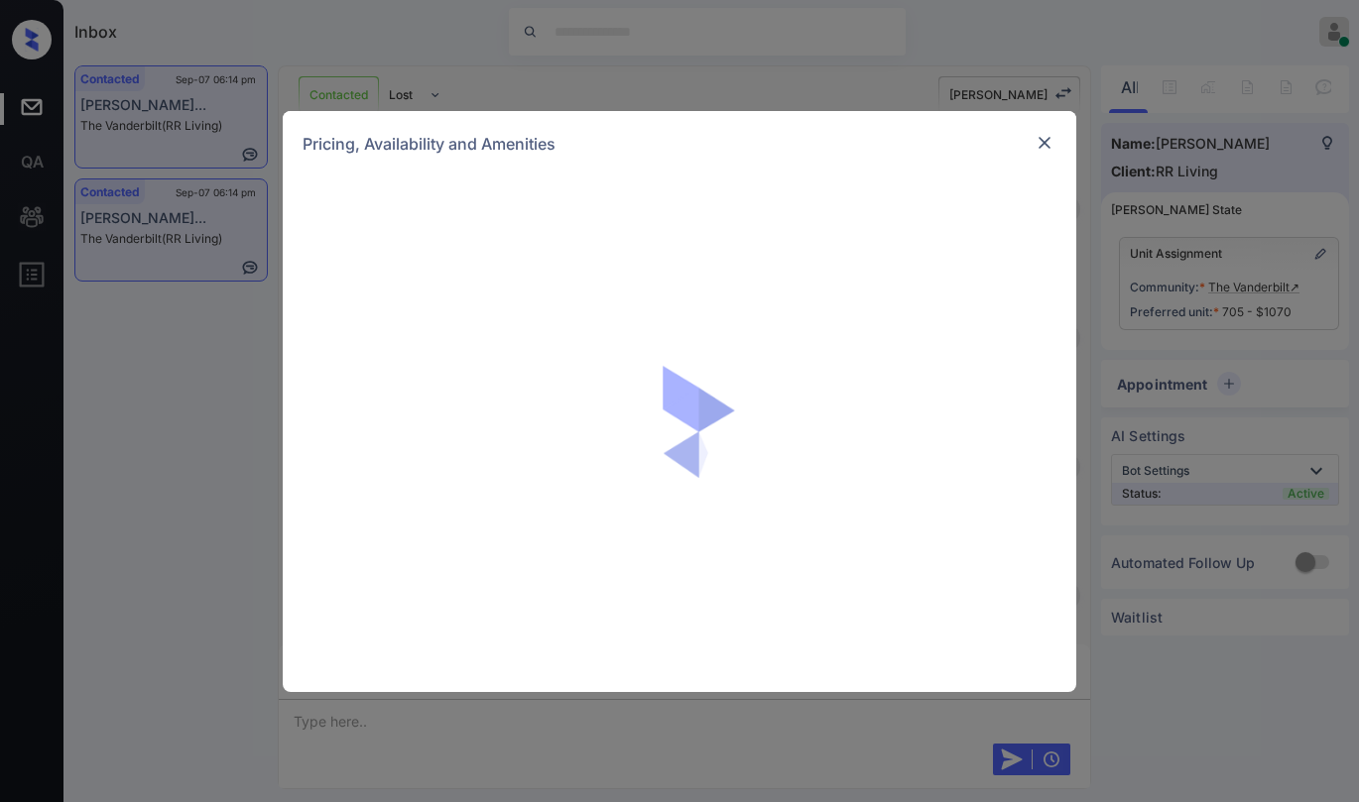
scroll to position [12333, 0]
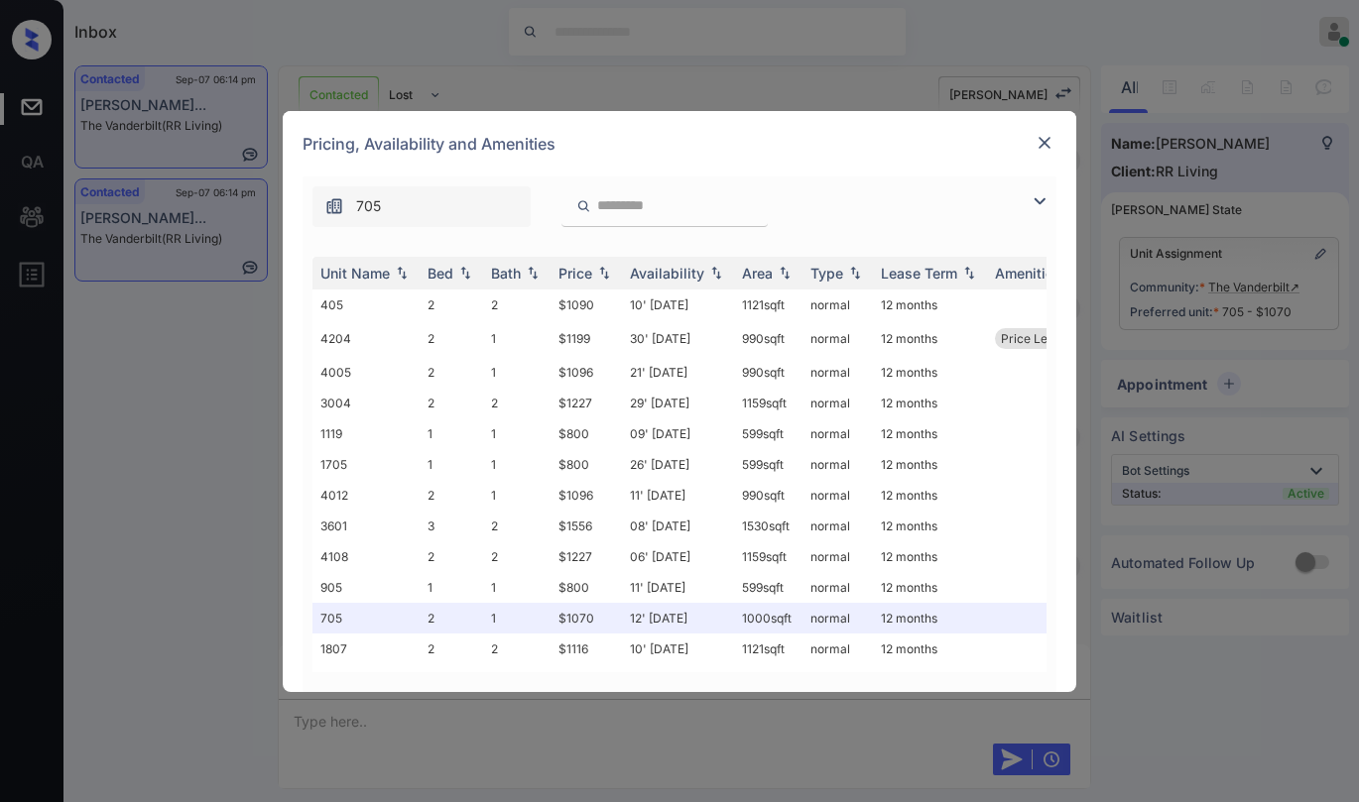
click at [1043, 199] on img at bounding box center [1040, 201] width 24 height 24
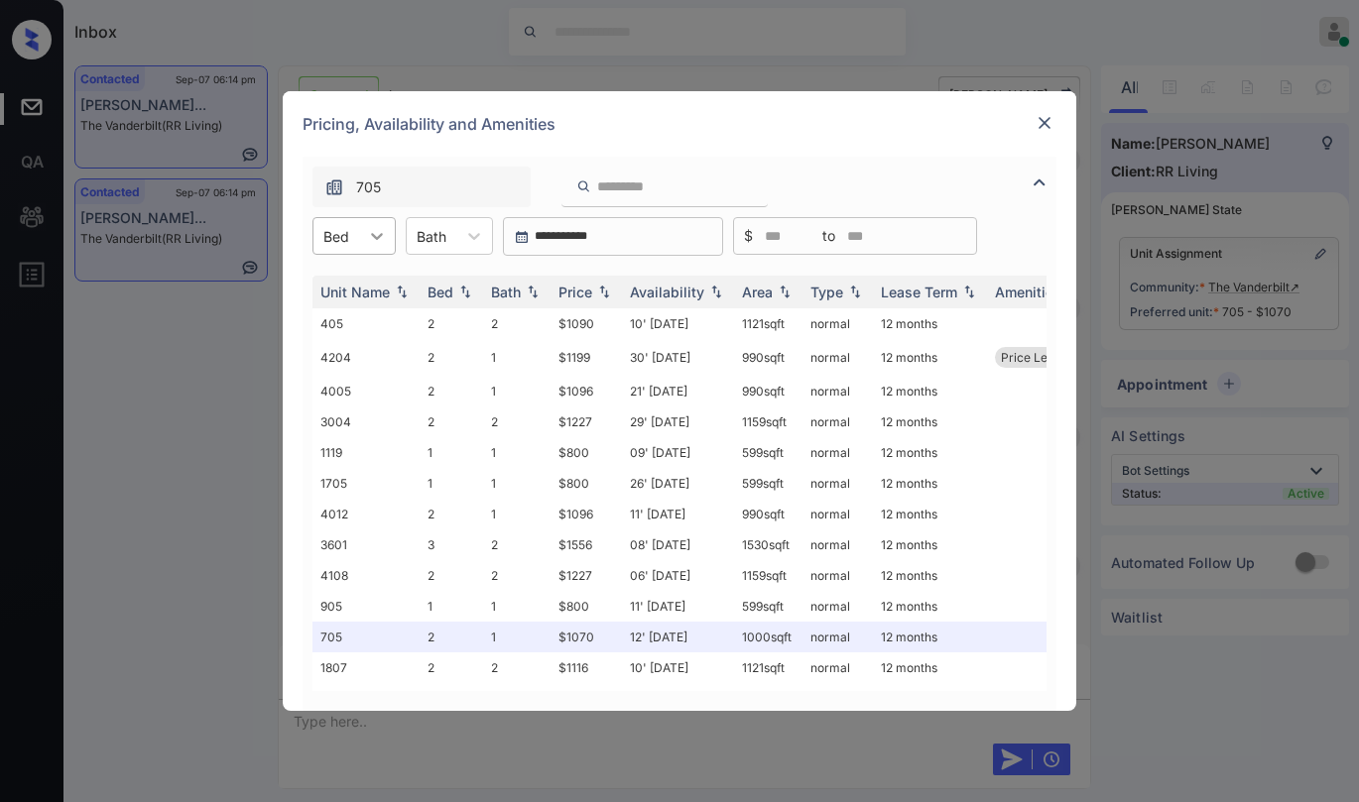
click at [367, 231] on icon at bounding box center [377, 236] width 20 height 20
click at [341, 279] on div "1" at bounding box center [353, 285] width 83 height 36
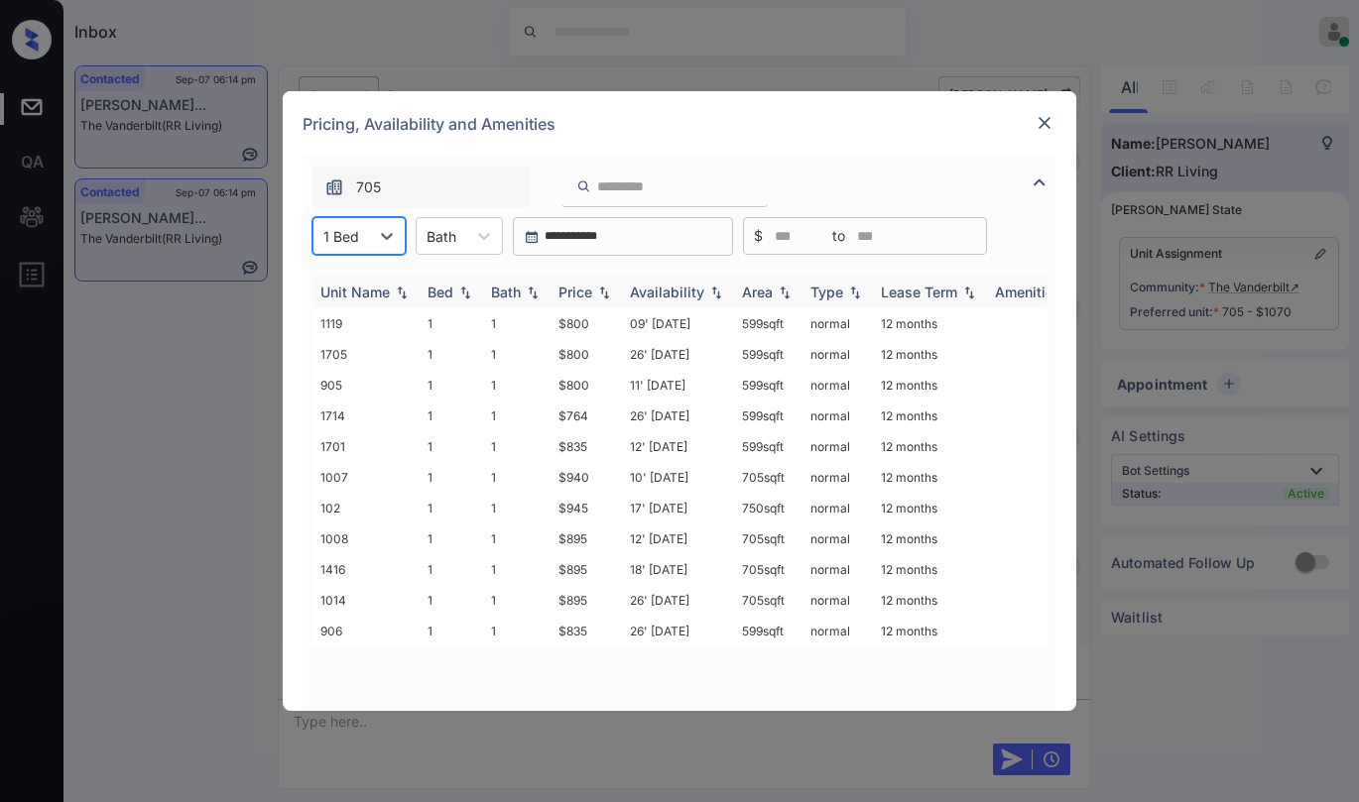
click at [582, 292] on div "Price" at bounding box center [575, 292] width 34 height 17
click at [582, 290] on div "Price" at bounding box center [575, 292] width 34 height 17
click at [576, 293] on div "Price" at bounding box center [575, 292] width 34 height 17
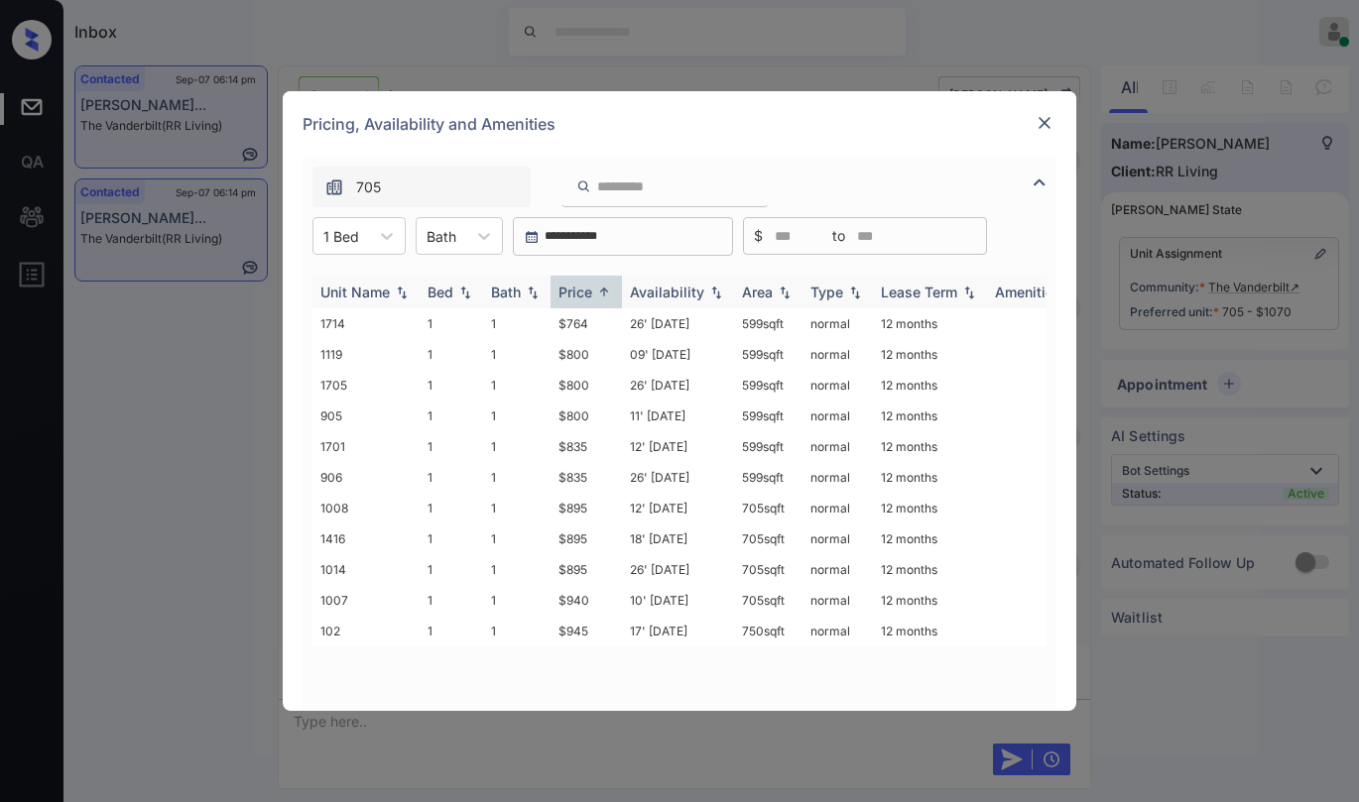
click at [576, 293] on div "Price" at bounding box center [575, 292] width 34 height 17
click at [583, 284] on div "Price" at bounding box center [575, 292] width 34 height 17
click at [578, 283] on th "Price" at bounding box center [585, 292] width 71 height 33
click at [584, 324] on td "$764" at bounding box center [585, 323] width 71 height 31
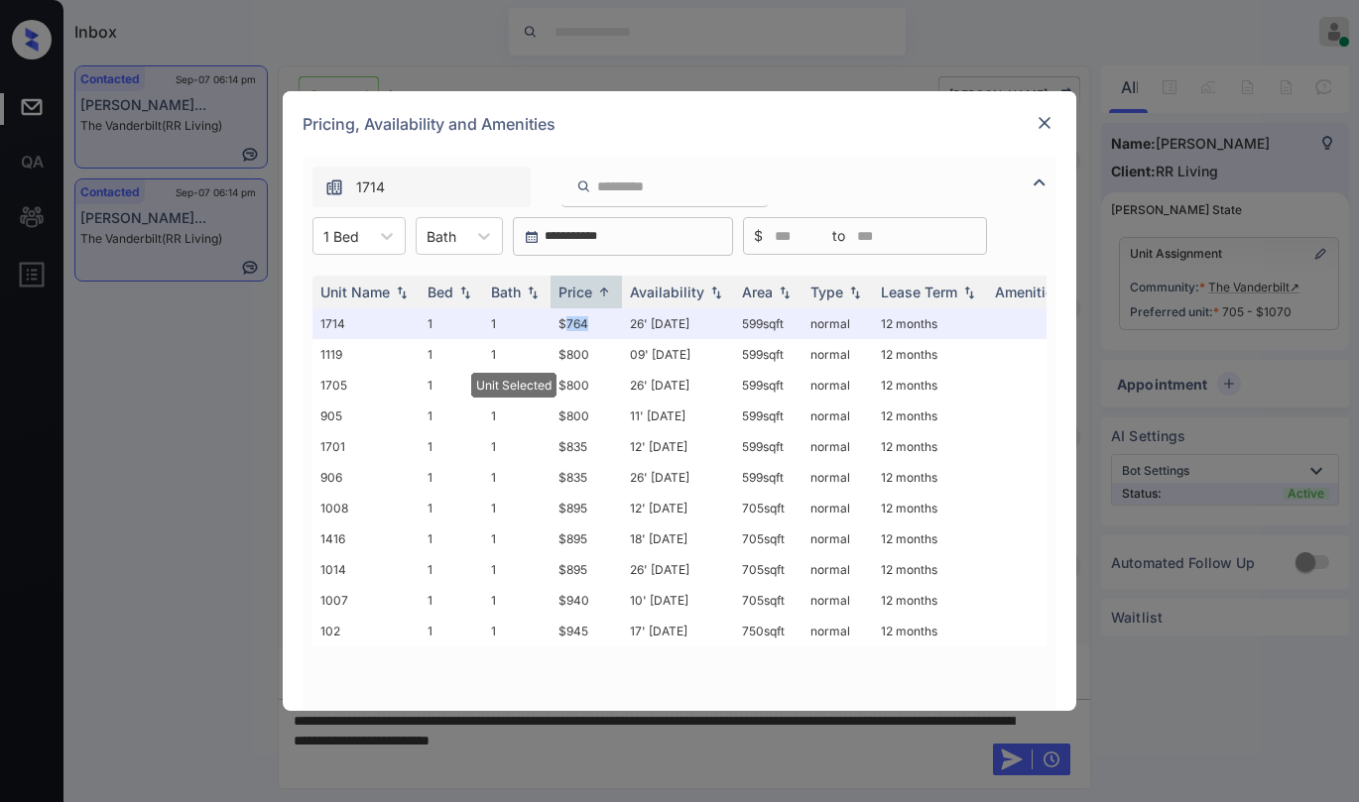
click at [1049, 128] on img at bounding box center [1045, 123] width 20 height 20
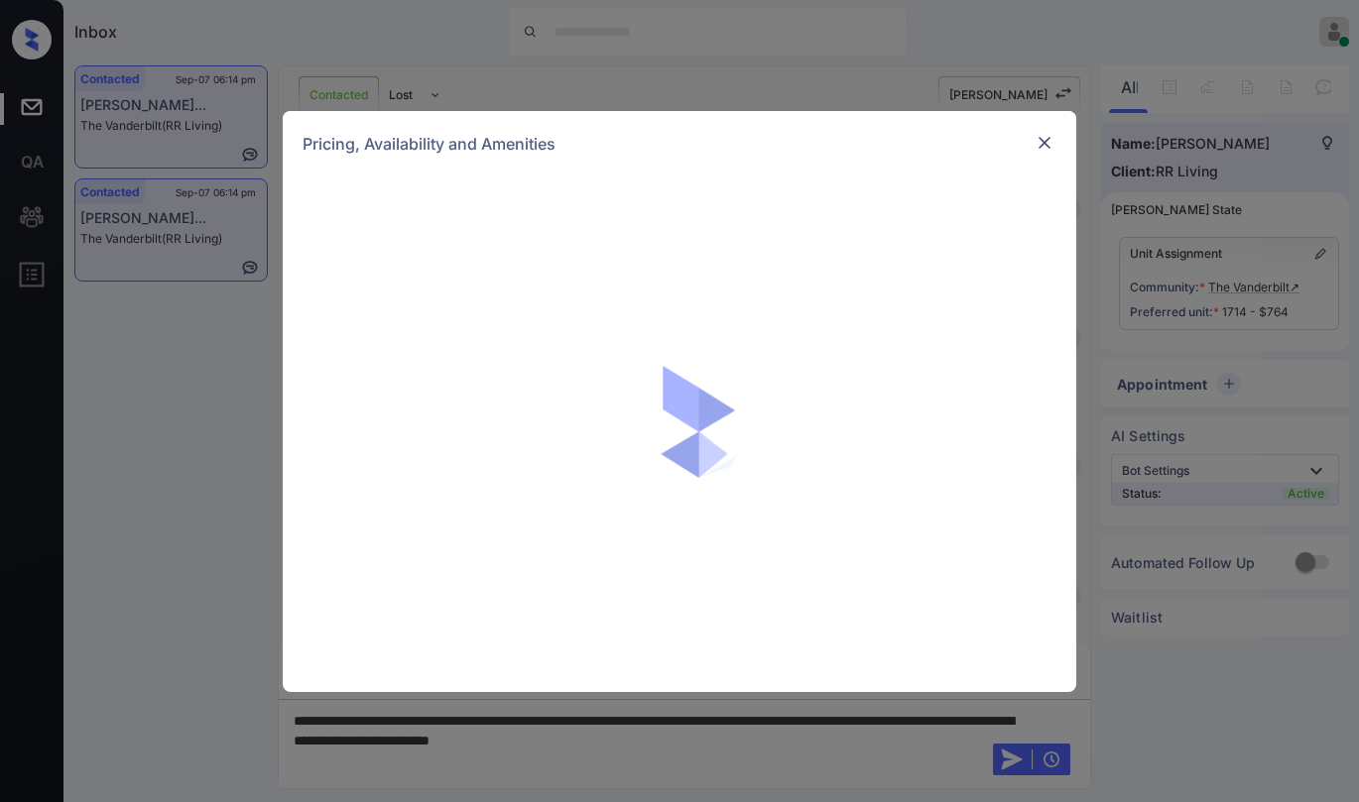
scroll to position [12333, 0]
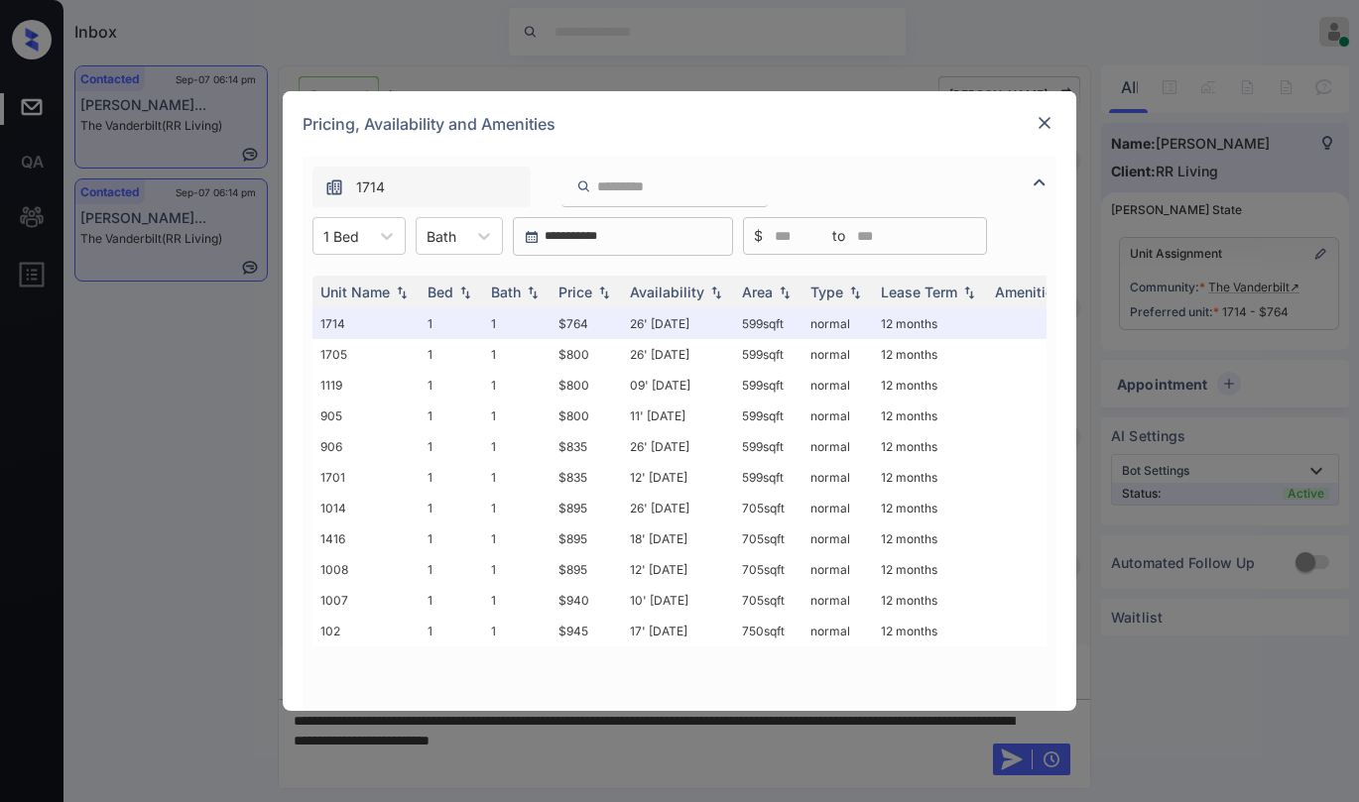
click at [1049, 124] on img at bounding box center [1045, 123] width 20 height 20
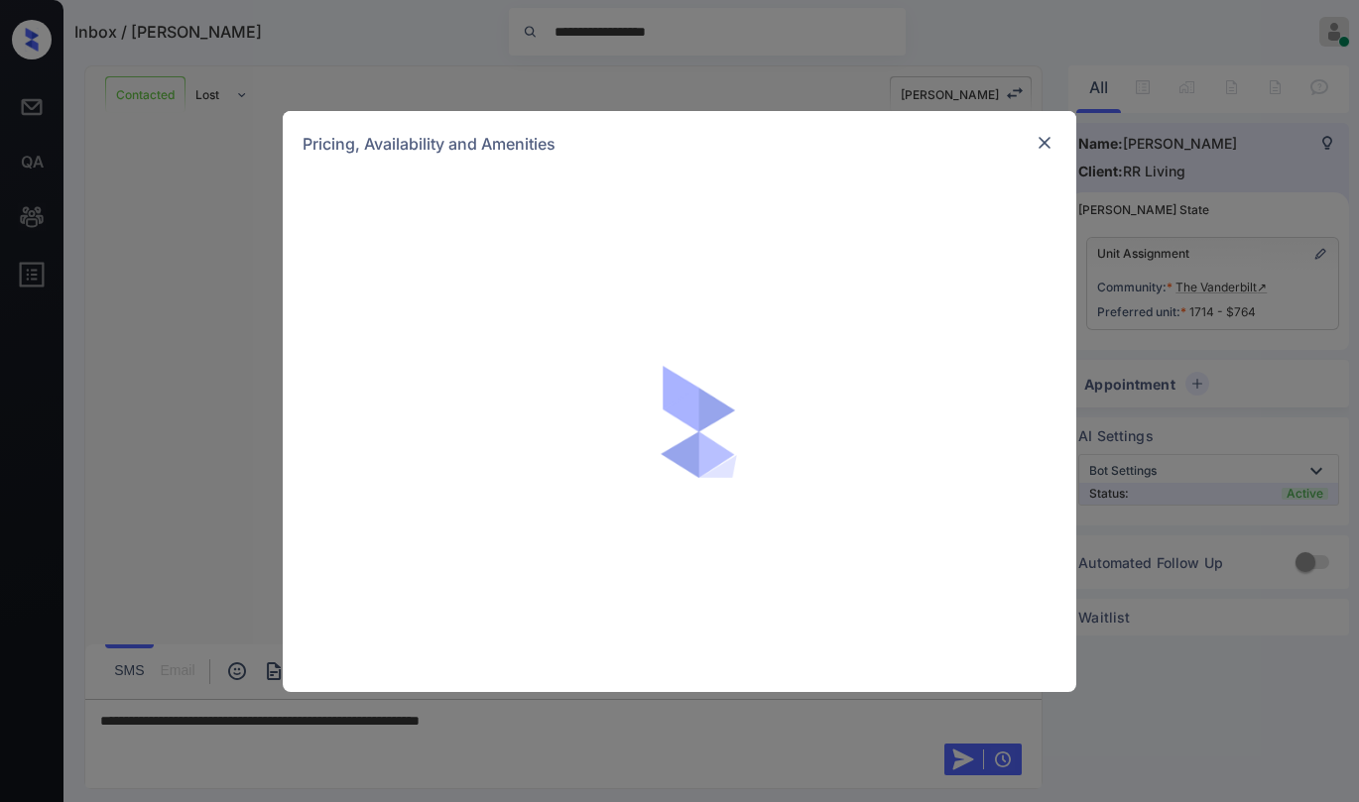
scroll to position [12759, 0]
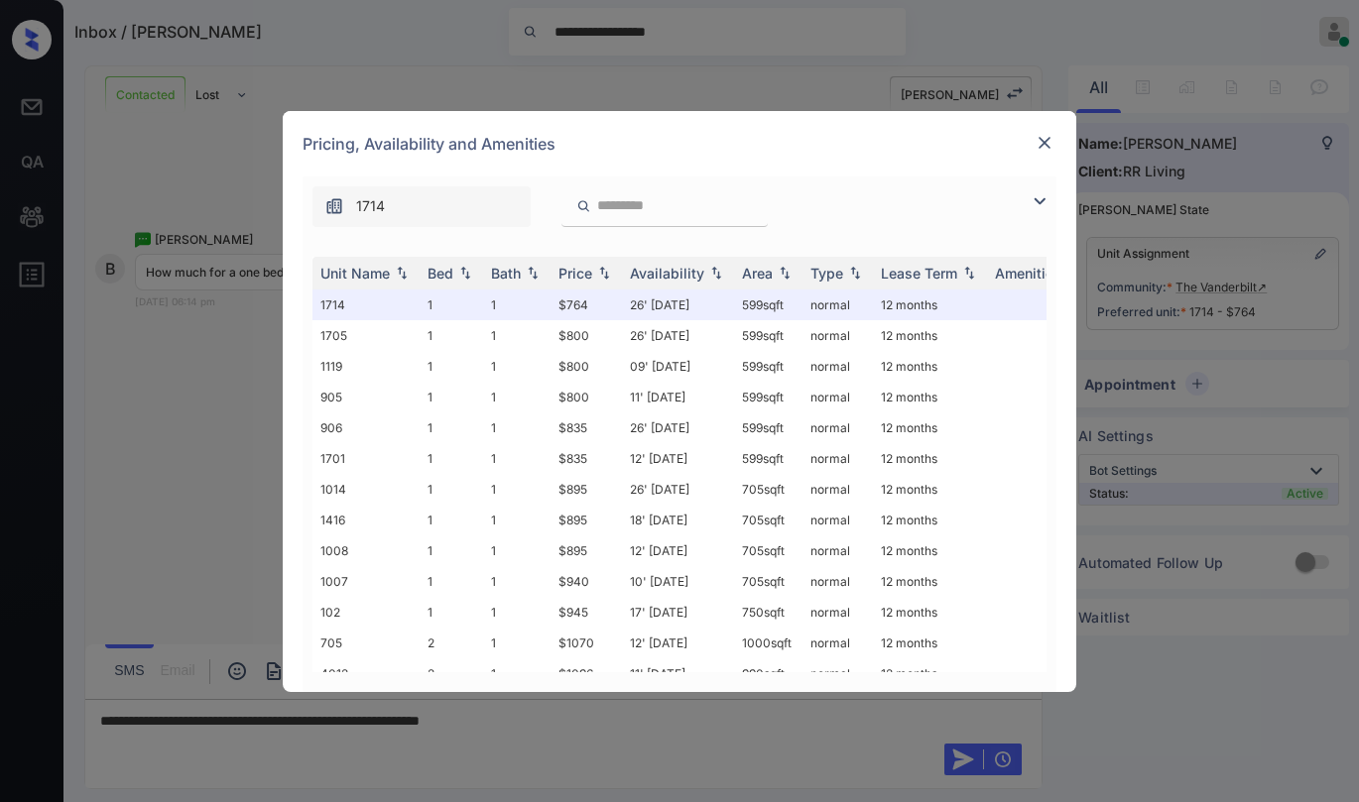
click at [1050, 145] on img at bounding box center [1045, 143] width 20 height 20
